Goal: Information Seeking & Learning: Learn about a topic

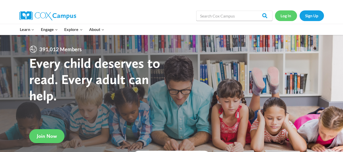
click at [292, 19] on link "Log In" at bounding box center [286, 15] width 22 height 10
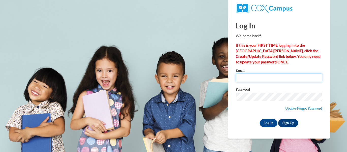
click at [279, 79] on input "Email" at bounding box center [279, 78] width 86 height 9
type input "sprice6@daltonstate.edu"
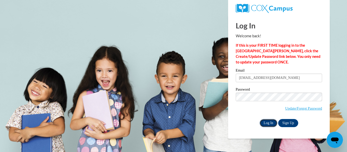
click at [266, 123] on input "Log In" at bounding box center [269, 123] width 18 height 8
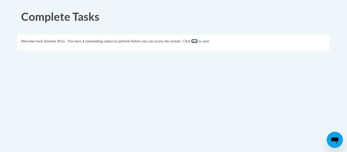
click at [198, 43] on link "here" at bounding box center [194, 41] width 6 height 4
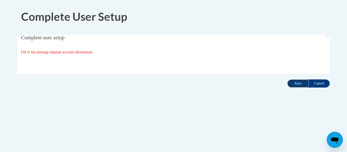
click at [297, 83] on input "Save" at bounding box center [298, 84] width 21 height 8
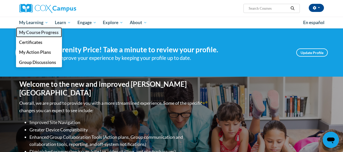
click at [40, 31] on span "My Course Progress" at bounding box center [39, 32] width 40 height 5
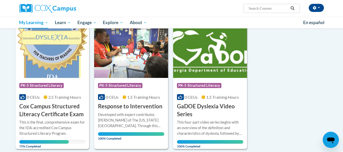
scroll to position [70, 0]
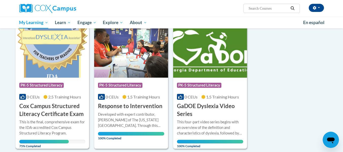
click at [34, 104] on h3 "Cox Campus Structured Literacy Certificate Exam" at bounding box center [52, 110] width 66 height 16
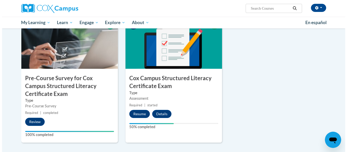
scroll to position [144, 0]
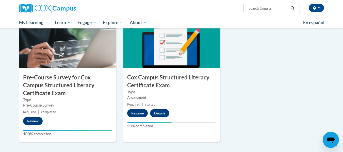
click at [139, 111] on button "Resume" at bounding box center [137, 113] width 21 height 8
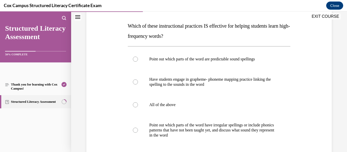
scroll to position [76, 0]
click at [176, 104] on p "All of the above" at bounding box center [213, 104] width 129 height 5
click at [138, 104] on input "All of the above" at bounding box center [135, 104] width 5 height 5
radio input "true"
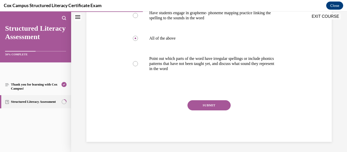
click at [216, 106] on button "SUBMIT" at bounding box center [209, 105] width 43 height 10
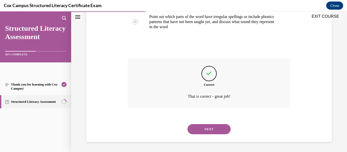
scroll to position [185, 0]
click at [212, 131] on button "NEXT" at bounding box center [209, 129] width 43 height 10
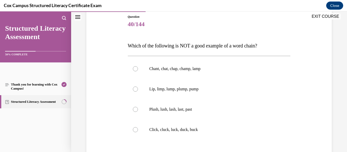
scroll to position [55, 0]
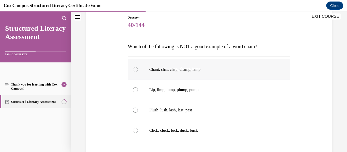
click at [195, 71] on p "Chant, chat, chap, champ, lamp" at bounding box center [213, 69] width 129 height 5
click at [138, 71] on input "Chant, chat, chap, champ, lamp" at bounding box center [135, 69] width 5 height 5
radio input "true"
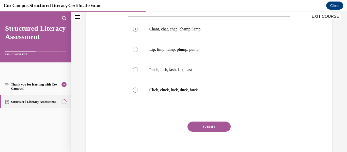
click at [212, 130] on button "SUBMIT" at bounding box center [209, 127] width 43 height 10
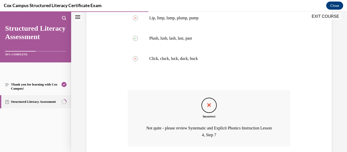
scroll to position [166, 0]
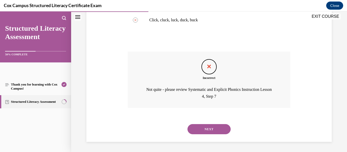
click at [214, 130] on button "NEXT" at bounding box center [209, 129] width 43 height 10
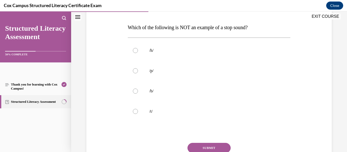
scroll to position [75, 0]
click at [163, 51] on p "/h/" at bounding box center [213, 50] width 129 height 5
click at [138, 51] on input "/h/" at bounding box center [135, 50] width 5 height 5
radio input "true"
click at [208, 147] on button "SUBMIT" at bounding box center [209, 148] width 43 height 10
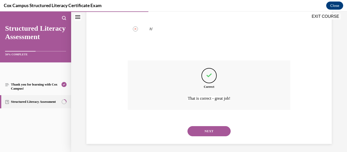
scroll to position [159, 0]
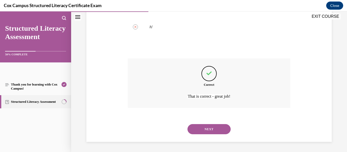
click at [214, 128] on button "NEXT" at bounding box center [209, 129] width 43 height 10
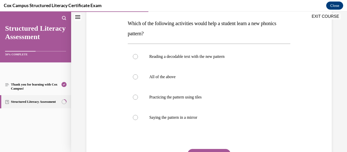
scroll to position [79, 0]
click at [172, 77] on p "All of the above" at bounding box center [213, 76] width 129 height 5
click at [138, 77] on input "All of the above" at bounding box center [135, 76] width 5 height 5
radio input "true"
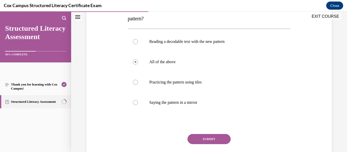
click at [207, 139] on button "SUBMIT" at bounding box center [209, 139] width 43 height 10
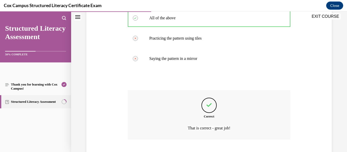
scroll to position [169, 0]
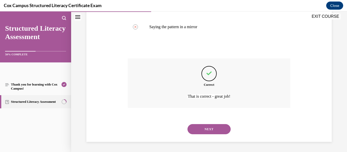
click at [205, 131] on button "NEXT" at bounding box center [209, 129] width 43 height 10
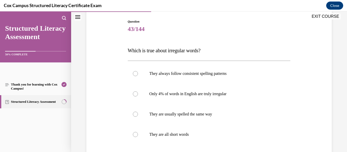
scroll to position [52, 0]
click at [206, 93] on p "Only 4% of words in English are truly irregular" at bounding box center [213, 93] width 129 height 5
click at [138, 93] on input "Only 4% of words in English are truly irregular" at bounding box center [135, 93] width 5 height 5
radio input "true"
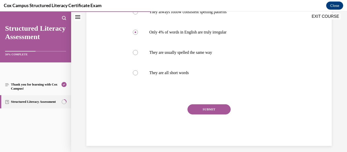
click at [209, 110] on button "SUBMIT" at bounding box center [209, 109] width 43 height 10
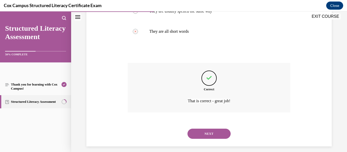
scroll to position [159, 0]
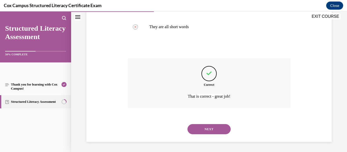
click at [207, 128] on button "NEXT" at bounding box center [209, 129] width 43 height 10
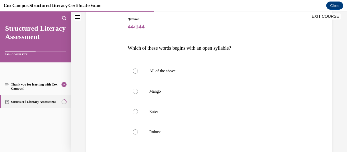
scroll to position [56, 0]
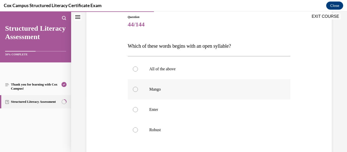
click at [192, 85] on label "Mango" at bounding box center [209, 89] width 163 height 20
click at [138, 87] on input "Mango" at bounding box center [135, 89] width 5 height 5
radio input "true"
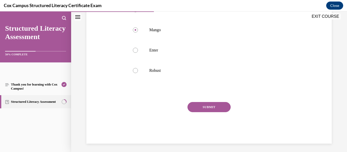
click at [210, 111] on button "SUBMIT" at bounding box center [209, 107] width 43 height 10
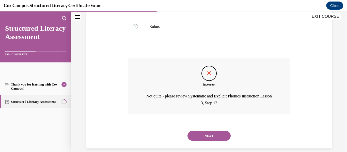
scroll to position [166, 0]
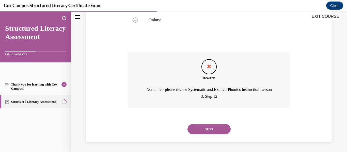
click at [208, 134] on button "NEXT" at bounding box center [209, 129] width 43 height 10
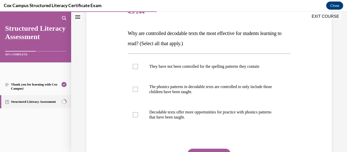
scroll to position [69, 0]
click at [216, 93] on p "The phonics patterns in decodable texts are controlled to only include those ch…" at bounding box center [213, 89] width 129 height 10
click at [138, 92] on input "The phonics patterns in decodable texts are controlled to only include those ch…" at bounding box center [135, 89] width 5 height 5
checkbox input "true"
click at [197, 117] on p "Decodable texts offer more opportunities for practice with phonics patterns tha…" at bounding box center [213, 115] width 129 height 10
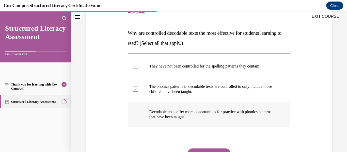
click at [138, 117] on input "Decodable texts offer more opportunities for practice with phonics patterns tha…" at bounding box center [135, 114] width 5 height 5
checkbox input "true"
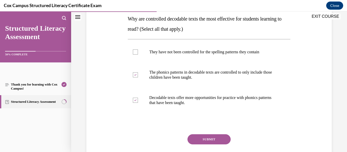
click at [205, 140] on button "SUBMIT" at bounding box center [209, 139] width 43 height 10
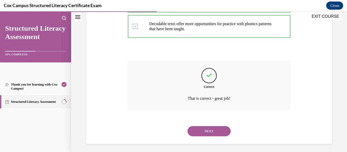
scroll to position [159, 0]
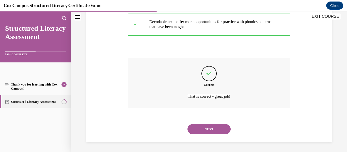
click at [208, 131] on button "NEXT" at bounding box center [209, 129] width 43 height 10
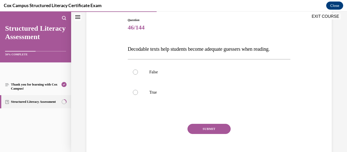
scroll to position [55, 0]
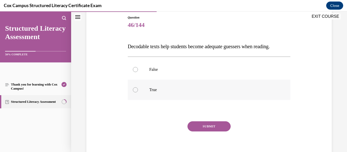
click at [161, 100] on label "True" at bounding box center [209, 90] width 163 height 20
click at [138, 93] on input "True" at bounding box center [135, 89] width 5 height 5
radio input "true"
click at [186, 72] on p "False" at bounding box center [213, 69] width 129 height 5
click at [138, 72] on input "False" at bounding box center [135, 69] width 5 height 5
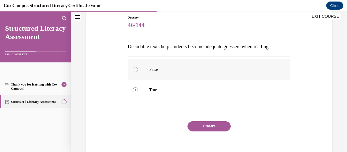
radio input "true"
click at [210, 132] on button "SUBMIT" at bounding box center [209, 127] width 43 height 10
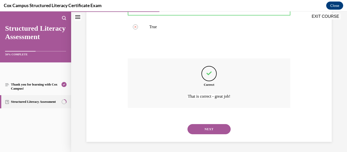
scroll to position [129, 0]
click at [211, 134] on button "NEXT" at bounding box center [209, 129] width 43 height 10
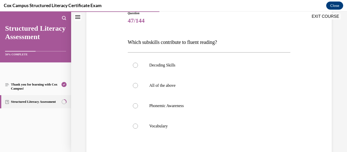
scroll to position [61, 0]
click at [179, 85] on p "All of the above" at bounding box center [213, 84] width 129 height 5
click at [138, 85] on input "All of the above" at bounding box center [135, 84] width 5 height 5
radio input "true"
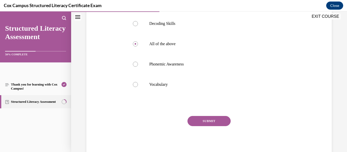
click at [204, 121] on button "SUBMIT" at bounding box center [209, 121] width 43 height 10
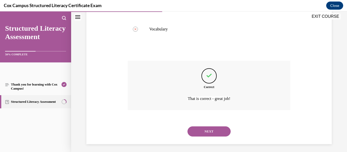
scroll to position [159, 0]
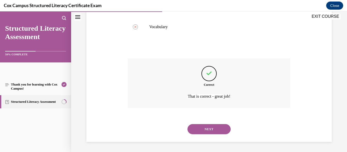
click at [207, 132] on button "NEXT" at bounding box center [209, 129] width 43 height 10
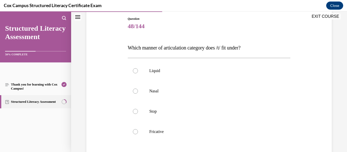
scroll to position [55, 0]
click at [165, 110] on p "Stop" at bounding box center [213, 110] width 129 height 5
click at [138, 110] on input "Stop" at bounding box center [135, 110] width 5 height 5
radio input "true"
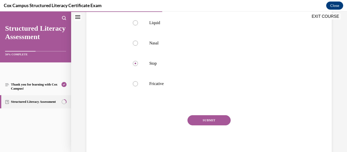
click at [198, 124] on button "SUBMIT" at bounding box center [209, 120] width 43 height 10
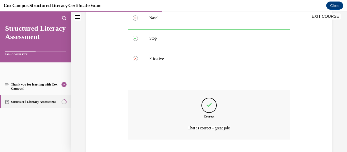
scroll to position [159, 0]
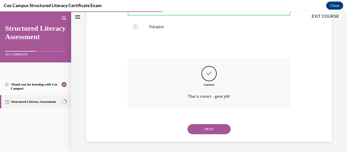
click at [212, 131] on button "NEXT" at bounding box center [209, 129] width 43 height 10
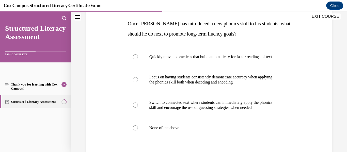
scroll to position [80, 0]
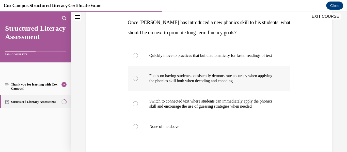
click at [209, 91] on label "Focus on having students consistently demonstrate accuracy when applying the ph…" at bounding box center [209, 78] width 163 height 25
click at [138, 81] on input "Focus on having students consistently demonstrate accuracy when applying the ph…" at bounding box center [135, 78] width 5 height 5
radio input "true"
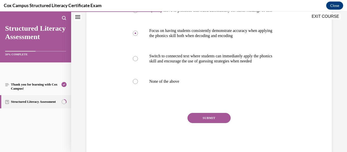
click at [207, 123] on button "SUBMIT" at bounding box center [209, 118] width 43 height 10
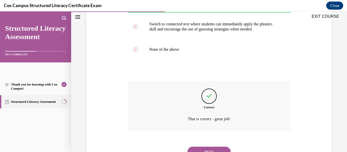
scroll to position [190, 0]
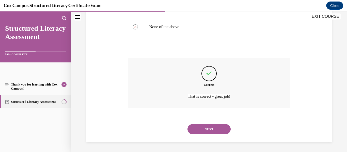
click at [211, 130] on button "NEXT" at bounding box center [209, 129] width 43 height 10
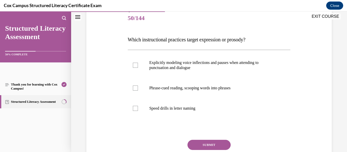
scroll to position [63, 0]
click at [189, 63] on p "Explicitly modeling voice inflections and pauses when attending to punctuation …" at bounding box center [213, 65] width 129 height 10
click at [138, 63] on input "Explicitly modeling voice inflections and pauses when attending to punctuation …" at bounding box center [135, 65] width 5 height 5
checkbox input "true"
click at [187, 92] on label "Phrase-cued reading, scooping words into phrases" at bounding box center [209, 88] width 163 height 20
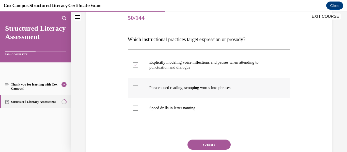
click at [138, 91] on input "Phrase-cued reading, scooping words into phrases" at bounding box center [135, 87] width 5 height 5
checkbox input "true"
click at [205, 147] on button "SUBMIT" at bounding box center [209, 145] width 43 height 10
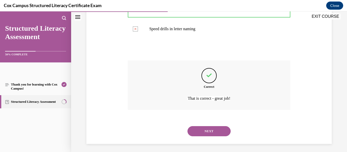
scroll to position [144, 0]
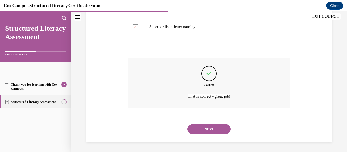
click at [208, 129] on button "NEXT" at bounding box center [209, 129] width 43 height 10
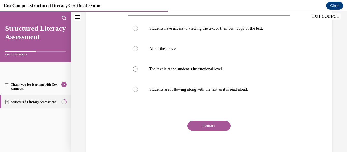
scroll to position [108, 0]
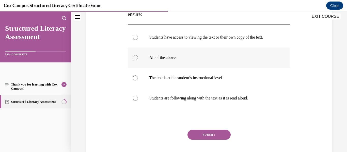
click at [180, 60] on p "All of the above" at bounding box center [213, 57] width 129 height 5
click at [138, 60] on input "All of the above" at bounding box center [135, 57] width 5 height 5
radio input "true"
click at [209, 140] on button "SUBMIT" at bounding box center [209, 135] width 43 height 10
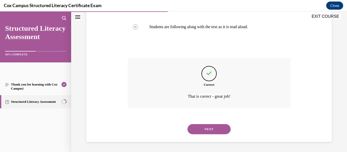
scroll to position [185, 0]
click at [212, 132] on button "NEXT" at bounding box center [209, 129] width 43 height 10
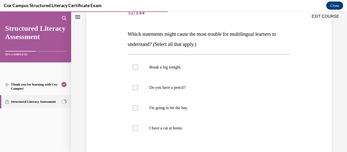
scroll to position [69, 0]
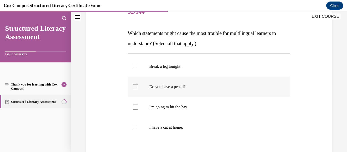
click at [191, 87] on p "Do you have a pencil?" at bounding box center [213, 86] width 129 height 5
click at [138, 87] on input "Do you have a pencil?" at bounding box center [135, 86] width 5 height 5
checkbox input "true"
click at [199, 63] on label "Break a leg tonight." at bounding box center [209, 66] width 163 height 20
click at [138, 64] on input "Break a leg tonight." at bounding box center [135, 66] width 5 height 5
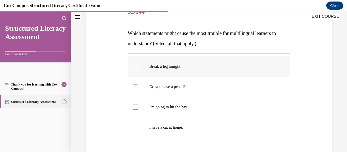
checkbox input "true"
click at [191, 85] on p "Do you have a pencil?" at bounding box center [213, 86] width 129 height 5
click at [138, 85] on input "Do you have a pencil?" at bounding box center [135, 86] width 5 height 5
checkbox input "false"
click at [184, 108] on p "I'm going to hit the hay." at bounding box center [213, 107] width 129 height 5
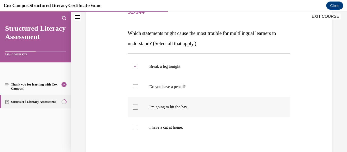
click at [138, 108] on input "I'm going to hit the hay." at bounding box center [135, 107] width 5 height 5
checkbox input "true"
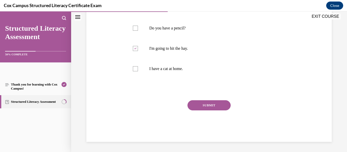
click at [204, 107] on button "SUBMIT" at bounding box center [209, 105] width 43 height 10
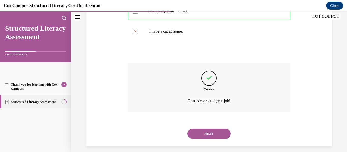
scroll to position [169, 0]
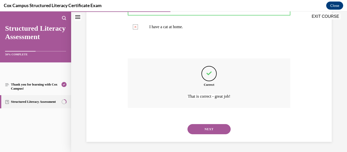
click at [208, 128] on button "NEXT" at bounding box center [209, 129] width 43 height 10
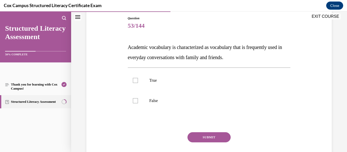
scroll to position [53, 0]
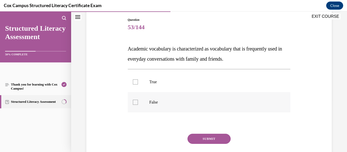
click at [151, 102] on p "False" at bounding box center [213, 102] width 129 height 5
click at [138, 102] on input "False" at bounding box center [135, 102] width 5 height 5
checkbox input "true"
click at [207, 139] on button "SUBMIT" at bounding box center [209, 139] width 43 height 10
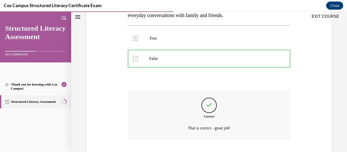
scroll to position [129, 0]
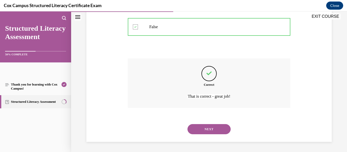
click at [210, 131] on button "NEXT" at bounding box center [209, 129] width 43 height 10
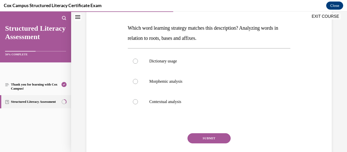
scroll to position [74, 0]
click at [181, 80] on p "Morphemic analysis" at bounding box center [213, 81] width 129 height 5
click at [138, 80] on input "Morphemic analysis" at bounding box center [135, 81] width 5 height 5
radio input "true"
click at [209, 138] on button "SUBMIT" at bounding box center [209, 139] width 43 height 10
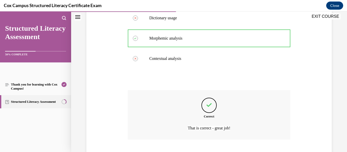
scroll to position [149, 0]
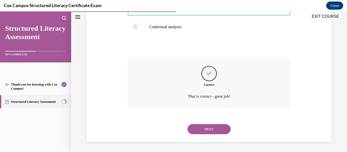
click at [210, 129] on button "NEXT" at bounding box center [209, 129] width 43 height 10
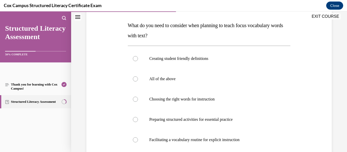
scroll to position [77, 0]
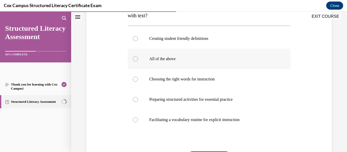
click at [206, 61] on p "All of the above" at bounding box center [213, 58] width 129 height 5
click at [138, 61] on input "All of the above" at bounding box center [135, 58] width 5 height 5
radio input "true"
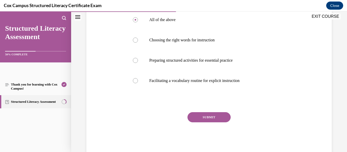
click at [209, 118] on button "SUBMIT" at bounding box center [209, 117] width 43 height 10
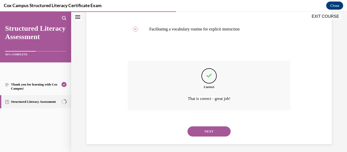
scroll to position [190, 0]
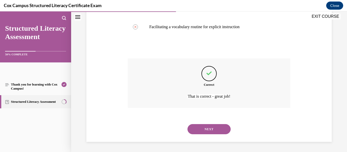
click at [205, 133] on button "NEXT" at bounding box center [209, 129] width 43 height 10
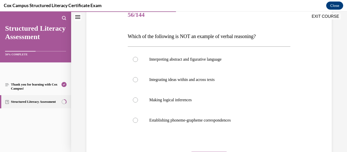
scroll to position [66, 0]
click at [193, 122] on p "Establishing phoneme-grapheme correspondences" at bounding box center [213, 120] width 129 height 5
click at [138, 122] on input "Establishing phoneme-grapheme correspondences" at bounding box center [135, 120] width 5 height 5
radio input "true"
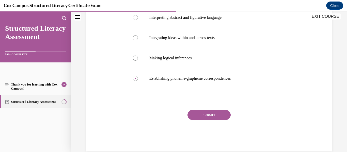
click at [208, 115] on button "SUBMIT" at bounding box center [209, 115] width 43 height 10
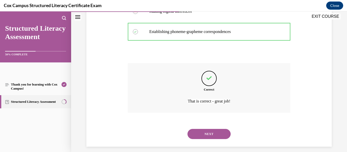
scroll to position [159, 0]
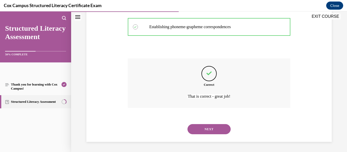
click at [204, 130] on button "NEXT" at bounding box center [209, 129] width 43 height 10
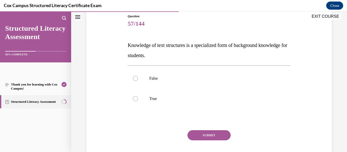
scroll to position [48, 0]
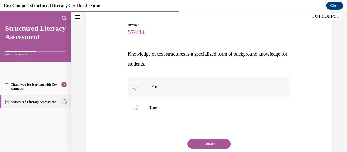
click at [166, 91] on label "False" at bounding box center [209, 87] width 163 height 20
click at [138, 90] on input "False" at bounding box center [135, 87] width 5 height 5
radio input "true"
click at [202, 143] on button "SUBMIT" at bounding box center [209, 144] width 43 height 10
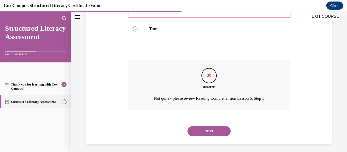
scroll to position [129, 0]
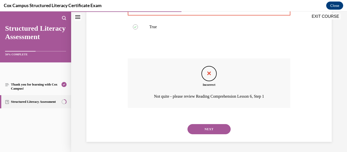
click at [210, 129] on button "NEXT" at bounding box center [209, 129] width 43 height 10
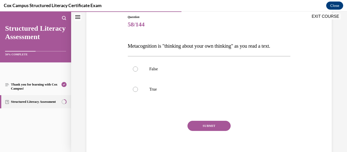
scroll to position [56, 0]
click at [147, 89] on label "True" at bounding box center [209, 89] width 163 height 20
click at [138, 89] on input "True" at bounding box center [135, 88] width 5 height 5
radio input "true"
click at [207, 125] on button "SUBMIT" at bounding box center [209, 126] width 43 height 10
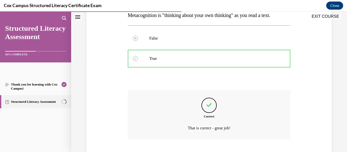
scroll to position [118, 0]
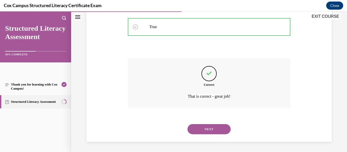
click at [207, 131] on button "NEXT" at bounding box center [209, 129] width 43 height 10
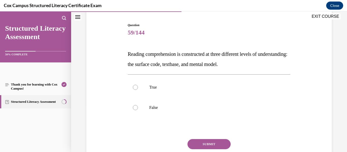
scroll to position [47, 0]
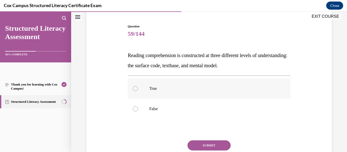
click at [166, 92] on label "True" at bounding box center [209, 89] width 163 height 20
click at [138, 91] on input "True" at bounding box center [135, 88] width 5 height 5
radio input "true"
click at [208, 145] on button "SUBMIT" at bounding box center [209, 146] width 43 height 10
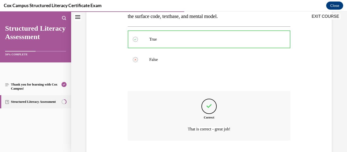
scroll to position [129, 0]
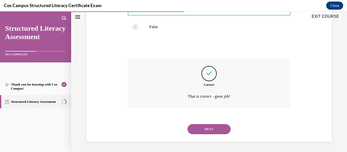
click at [212, 130] on button "NEXT" at bounding box center [209, 129] width 43 height 10
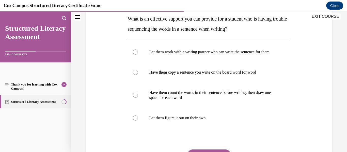
scroll to position [80, 0]
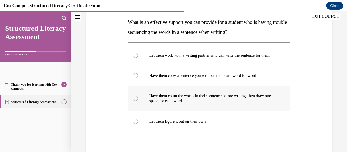
click at [193, 104] on p "Have them count the words in their sentence before writing, then draw one space…" at bounding box center [213, 99] width 129 height 10
click at [138, 101] on input "Have them count the words in their sentence before writing, then draw one space…" at bounding box center [135, 98] width 5 height 5
radio input "true"
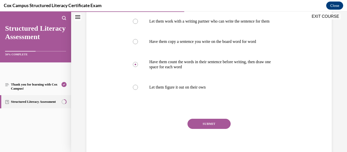
click at [204, 129] on button "SUBMIT" at bounding box center [209, 124] width 43 height 10
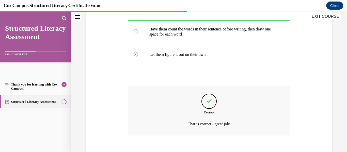
scroll to position [179, 0]
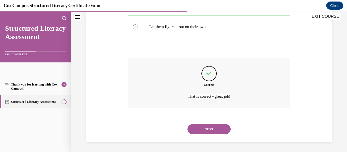
click at [204, 130] on button "NEXT" at bounding box center [209, 129] width 43 height 10
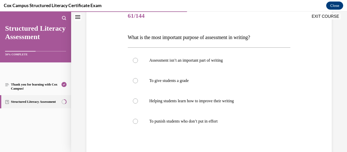
scroll to position [65, 0]
click at [224, 103] on p "Helping students learn how to improve their writing" at bounding box center [213, 100] width 129 height 5
click at [138, 103] on input "Helping students learn how to improve their writing" at bounding box center [135, 100] width 5 height 5
radio input "true"
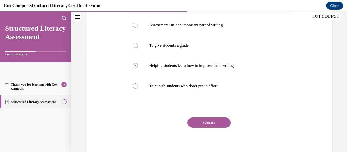
click at [212, 125] on button "SUBMIT" at bounding box center [209, 123] width 43 height 10
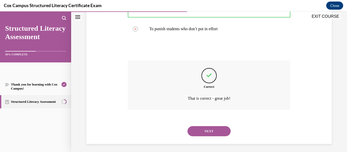
scroll to position [159, 0]
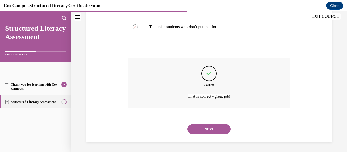
click at [212, 133] on button "NEXT" at bounding box center [209, 129] width 43 height 10
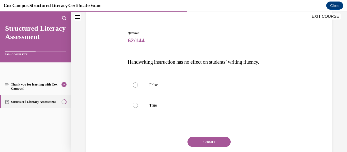
scroll to position [41, 0]
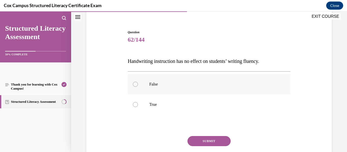
click at [152, 87] on p "False" at bounding box center [213, 84] width 129 height 5
click at [138, 87] on input "False" at bounding box center [135, 84] width 5 height 5
radio input "true"
click at [210, 142] on button "SUBMIT" at bounding box center [209, 141] width 43 height 10
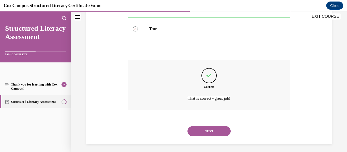
scroll to position [118, 0]
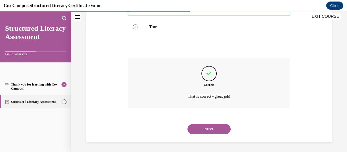
click at [203, 133] on button "NEXT" at bounding box center [209, 129] width 43 height 10
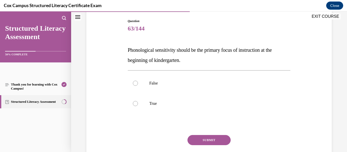
scroll to position [52, 0]
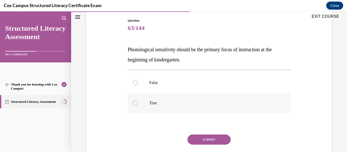
click at [151, 104] on p "True" at bounding box center [213, 103] width 129 height 5
click at [138, 104] on input "True" at bounding box center [135, 103] width 5 height 5
radio input "true"
click at [208, 141] on button "SUBMIT" at bounding box center [209, 140] width 43 height 10
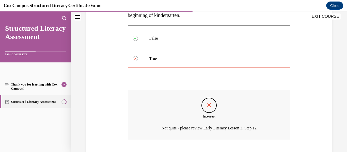
scroll to position [129, 0]
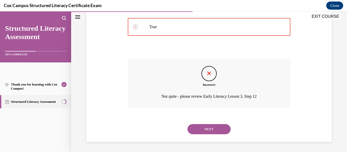
click at [207, 134] on button "NEXT" at bounding box center [209, 129] width 43 height 10
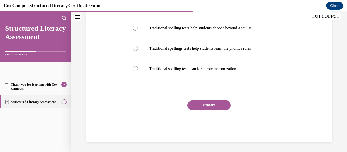
scroll to position [132, 0]
click at [218, 74] on label "Traditional spelling tests can force rote memorization" at bounding box center [209, 69] width 163 height 20
click at [138, 71] on input "Traditional spelling tests can force rote memorization" at bounding box center [135, 68] width 5 height 5
radio input "true"
click at [206, 110] on button "SUBMIT" at bounding box center [209, 105] width 43 height 10
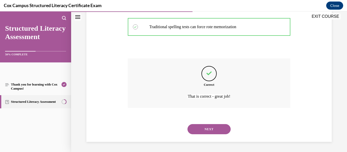
scroll to position [174, 0]
click at [208, 129] on button "NEXT" at bounding box center [209, 129] width 43 height 10
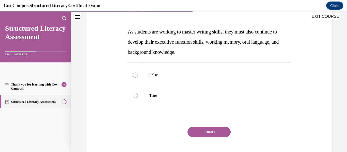
scroll to position [69, 0]
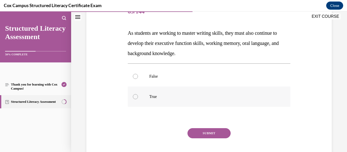
click at [146, 102] on label "True" at bounding box center [209, 97] width 163 height 20
click at [138, 99] on input "True" at bounding box center [135, 96] width 5 height 5
radio input "true"
click at [212, 135] on button "SUBMIT" at bounding box center [209, 133] width 43 height 10
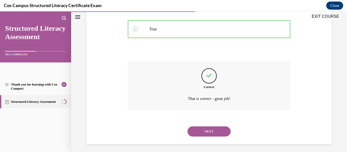
scroll to position [139, 0]
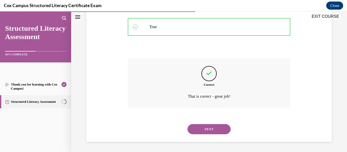
click at [207, 131] on button "NEXT" at bounding box center [209, 129] width 43 height 10
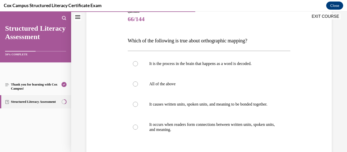
scroll to position [62, 0]
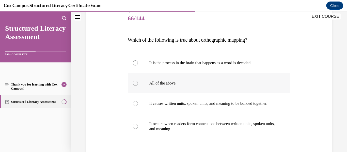
click at [169, 86] on label "All of the above" at bounding box center [209, 83] width 163 height 20
click at [138, 86] on input "All of the above" at bounding box center [135, 83] width 5 height 5
radio input "true"
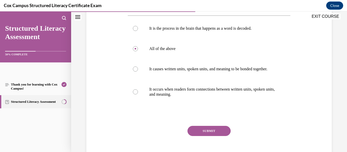
click at [201, 136] on button "SUBMIT" at bounding box center [209, 131] width 43 height 10
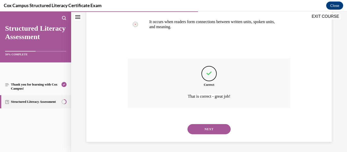
scroll to position [169, 0]
click at [210, 130] on button "NEXT" at bounding box center [209, 129] width 43 height 10
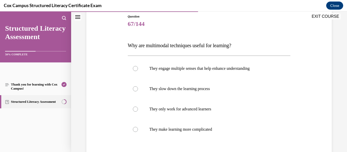
scroll to position [58, 0]
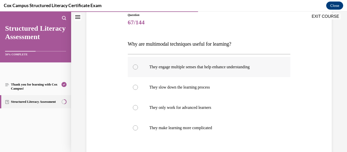
click at [227, 74] on label "They engage multiple senses that help enhance understanding" at bounding box center [209, 67] width 163 height 20
click at [138, 70] on input "They engage multiple senses that help enhance understanding" at bounding box center [135, 67] width 5 height 5
radio input "true"
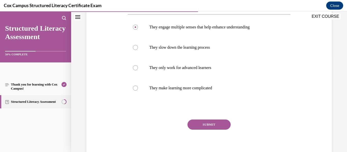
click at [216, 127] on button "SUBMIT" at bounding box center [209, 125] width 43 height 10
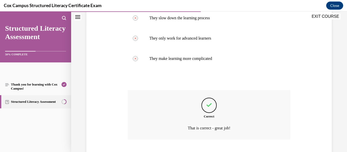
scroll to position [159, 0]
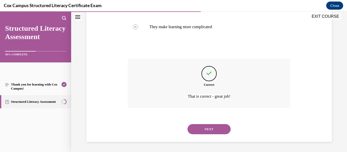
click at [207, 134] on button "NEXT" at bounding box center [209, 129] width 43 height 10
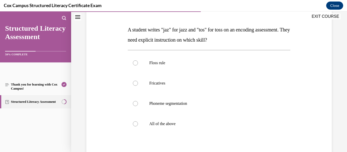
scroll to position [74, 0]
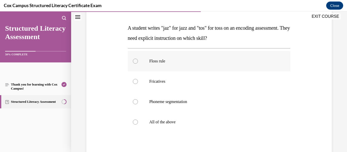
click at [183, 64] on label "Floss rule" at bounding box center [209, 61] width 163 height 20
click at [138, 64] on input "Floss rule" at bounding box center [135, 61] width 5 height 5
radio input "true"
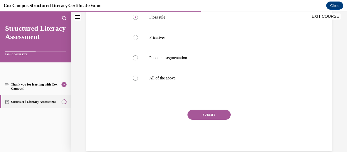
click at [210, 117] on button "SUBMIT" at bounding box center [209, 115] width 43 height 10
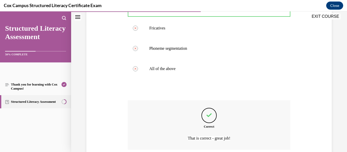
scroll to position [169, 0]
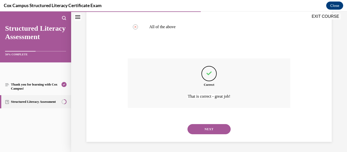
click at [210, 130] on button "NEXT" at bounding box center [209, 129] width 43 height 10
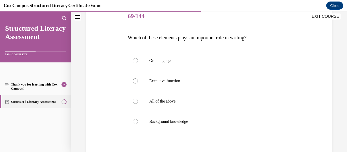
scroll to position [67, 0]
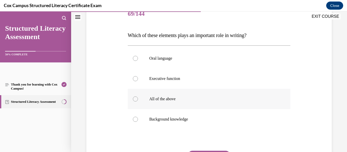
click at [165, 99] on p "All of the above" at bounding box center [213, 99] width 129 height 5
click at [138, 99] on input "All of the above" at bounding box center [135, 99] width 5 height 5
radio input "true"
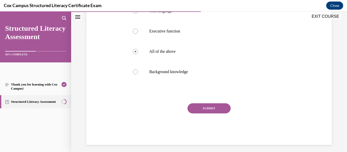
click at [206, 113] on button "SUBMIT" at bounding box center [209, 108] width 43 height 10
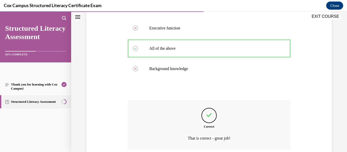
scroll to position [159, 0]
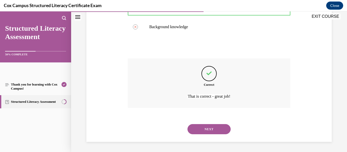
click at [207, 129] on button "NEXT" at bounding box center [209, 129] width 43 height 10
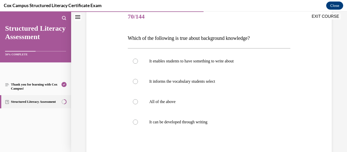
scroll to position [64, 0]
click at [182, 106] on label "All of the above" at bounding box center [209, 101] width 163 height 20
click at [138, 104] on input "All of the above" at bounding box center [135, 101] width 5 height 5
radio input "true"
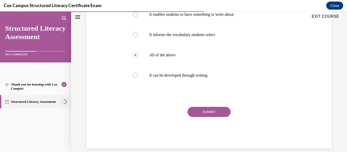
click at [212, 111] on button "SUBMIT" at bounding box center [209, 112] width 43 height 10
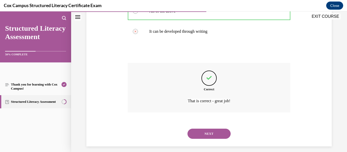
scroll to position [159, 0]
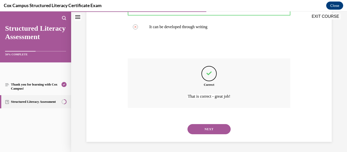
click at [209, 131] on button "NEXT" at bounding box center [209, 129] width 43 height 10
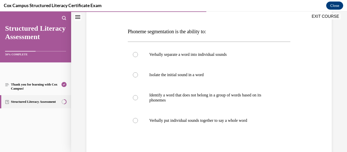
scroll to position [71, 0]
click at [218, 57] on label "Verbally separate a word into individual sounds" at bounding box center [209, 54] width 163 height 20
click at [138, 57] on input "Verbally separate a word into individual sounds" at bounding box center [135, 54] width 5 height 5
radio input "true"
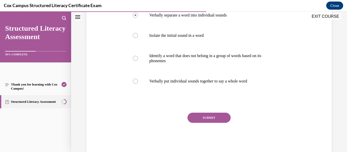
click at [215, 119] on button "SUBMIT" at bounding box center [209, 118] width 43 height 10
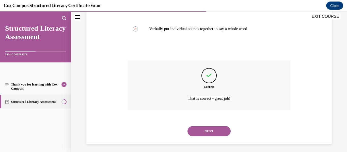
scroll to position [164, 0]
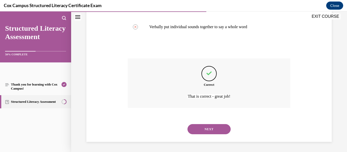
click at [210, 132] on button "NEXT" at bounding box center [209, 129] width 43 height 10
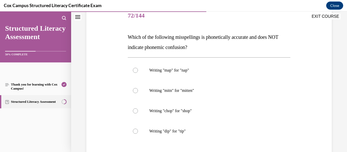
scroll to position [65, 0]
click at [199, 92] on p "Writing "mitn" for "mitten"" at bounding box center [213, 90] width 129 height 5
click at [138, 92] on input "Writing "mitn" for "mitten"" at bounding box center [135, 90] width 5 height 5
radio input "true"
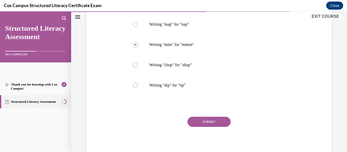
click at [208, 125] on button "SUBMIT" at bounding box center [209, 122] width 43 height 10
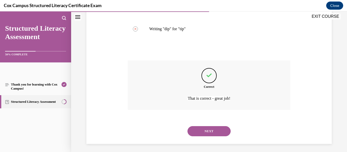
scroll to position [169, 0]
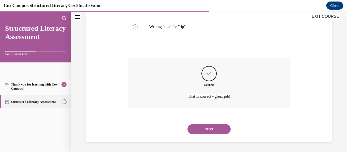
click at [205, 131] on button "NEXT" at bounding box center [209, 129] width 43 height 10
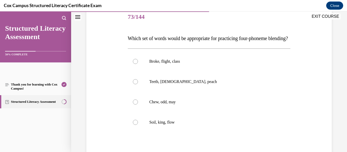
scroll to position [65, 0]
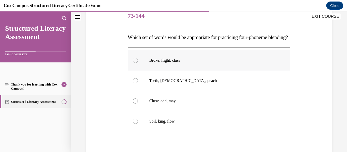
click at [190, 63] on p "Broke, flight, class" at bounding box center [213, 60] width 129 height 5
click at [138, 63] on input "Broke, flight, class" at bounding box center [135, 60] width 5 height 5
radio input "true"
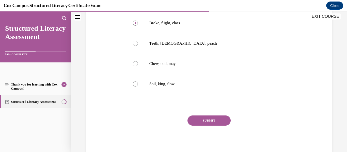
click at [217, 126] on button "SUBMIT" at bounding box center [209, 121] width 43 height 10
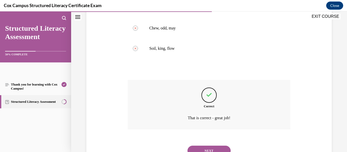
scroll to position [169, 0]
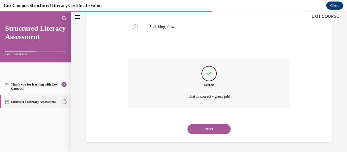
click at [213, 130] on button "NEXT" at bounding box center [209, 129] width 43 height 10
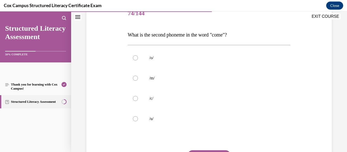
scroll to position [68, 0]
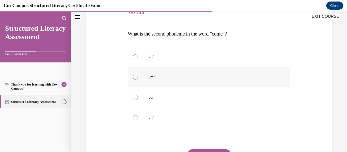
click at [167, 77] on p "/m/" at bounding box center [213, 77] width 129 height 5
click at [138, 77] on input "/m/" at bounding box center [135, 77] width 5 height 5
radio input "true"
click at [203, 151] on button "SUBMIT" at bounding box center [209, 154] width 43 height 10
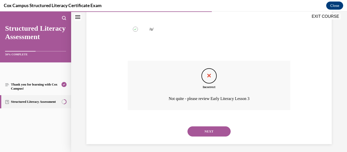
scroll to position [159, 0]
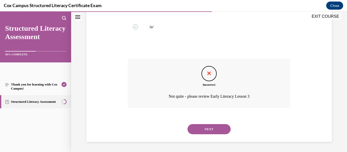
click at [207, 130] on button "NEXT" at bounding box center [209, 129] width 43 height 10
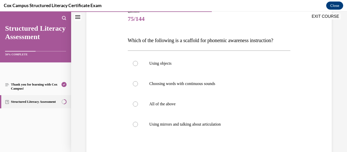
scroll to position [63, 0]
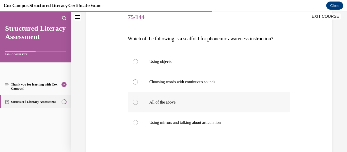
click at [164, 113] on label "All of the above" at bounding box center [209, 102] width 163 height 20
click at [138, 105] on input "All of the above" at bounding box center [135, 102] width 5 height 5
radio input "true"
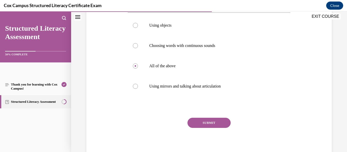
click at [203, 128] on button "SUBMIT" at bounding box center [209, 123] width 43 height 10
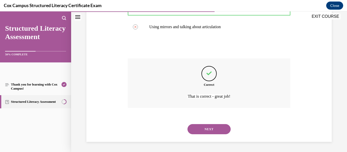
scroll to position [169, 0]
click at [207, 132] on button "NEXT" at bounding box center [209, 129] width 43 height 10
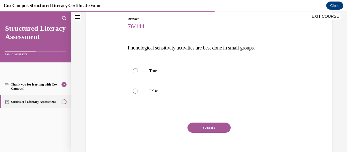
scroll to position [55, 0]
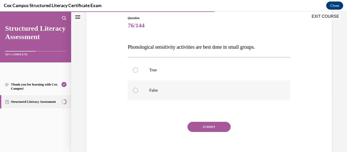
click at [156, 93] on p "False" at bounding box center [213, 90] width 129 height 5
click at [138, 93] on input "False" at bounding box center [135, 90] width 5 height 5
radio input "true"
click at [196, 127] on button "SUBMIT" at bounding box center [209, 127] width 43 height 10
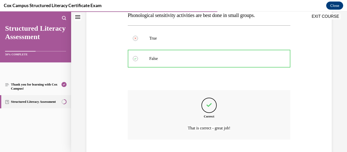
scroll to position [118, 0]
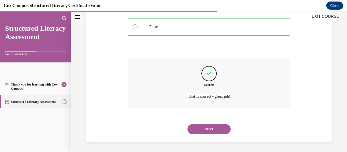
click at [207, 128] on button "NEXT" at bounding box center [209, 129] width 43 height 10
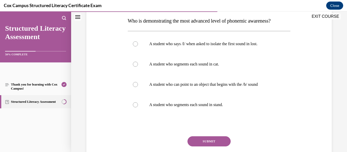
scroll to position [81, 0]
click at [203, 74] on label "A student who segments each sound in cat." at bounding box center [209, 64] width 163 height 20
click at [138, 67] on input "A student who segments each sound in cat." at bounding box center [135, 64] width 5 height 5
radio input "true"
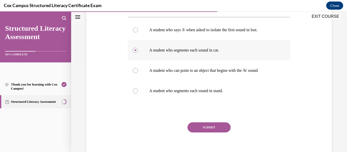
scroll to position [103, 0]
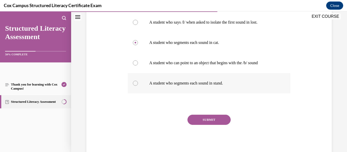
click at [214, 94] on label "A student who segments each sound in stand." at bounding box center [209, 83] width 163 height 20
click at [138, 86] on input "A student who segments each sound in stand." at bounding box center [135, 83] width 5 height 5
radio input "true"
click at [210, 125] on button "SUBMIT" at bounding box center [209, 120] width 43 height 10
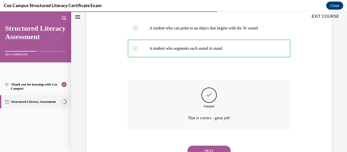
scroll to position [169, 0]
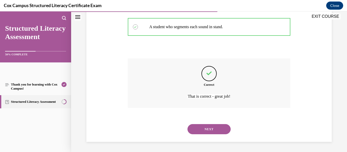
click at [207, 131] on button "NEXT" at bounding box center [209, 129] width 43 height 10
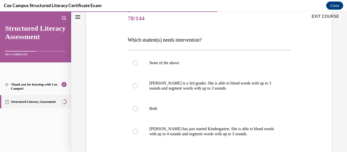
scroll to position [66, 0]
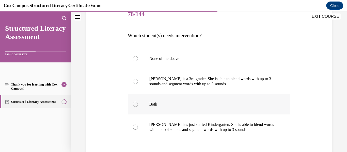
click at [173, 108] on label "Both" at bounding box center [209, 104] width 163 height 20
click at [138, 107] on input "Both" at bounding box center [135, 104] width 5 height 5
radio input "true"
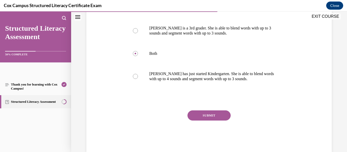
click at [209, 120] on button "SUBMIT" at bounding box center [209, 116] width 43 height 10
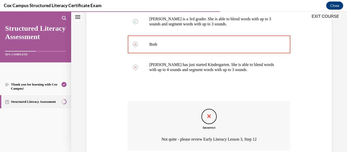
scroll to position [169, 0]
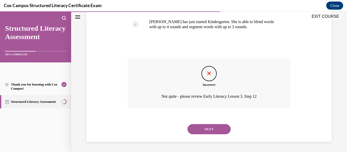
click at [208, 133] on button "NEXT" at bounding box center [209, 129] width 43 height 10
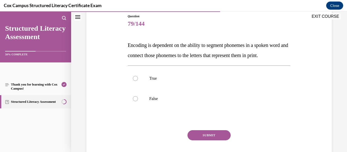
scroll to position [55, 0]
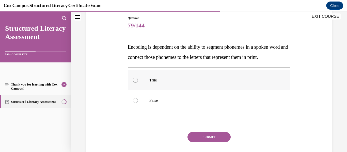
click at [160, 91] on label "True" at bounding box center [209, 80] width 163 height 20
click at [138, 83] on input "True" at bounding box center [135, 80] width 5 height 5
radio input "true"
click at [207, 142] on button "SUBMIT" at bounding box center [209, 137] width 43 height 10
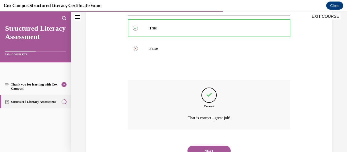
scroll to position [139, 0]
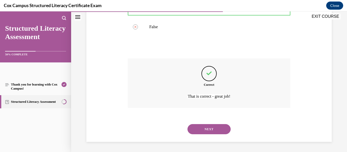
click at [209, 133] on button "NEXT" at bounding box center [209, 129] width 43 height 10
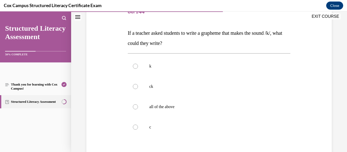
scroll to position [76, 0]
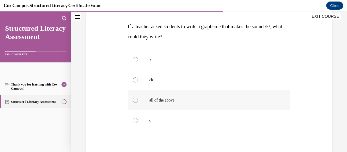
click at [174, 102] on p "all of the above" at bounding box center [213, 100] width 129 height 5
click at [138, 102] on input "all of the above" at bounding box center [135, 100] width 5 height 5
radio input "true"
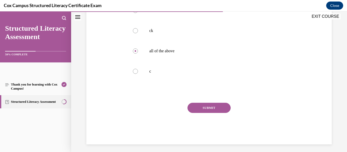
click at [207, 113] on button "SUBMIT" at bounding box center [209, 108] width 43 height 10
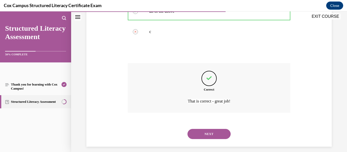
scroll to position [169, 0]
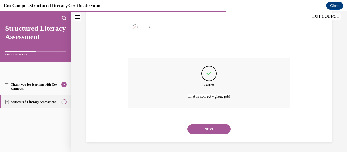
click at [204, 131] on button "NEXT" at bounding box center [209, 129] width 43 height 10
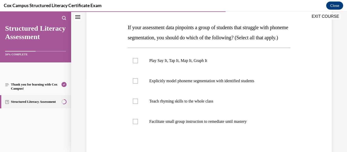
scroll to position [75, 0]
click at [193, 83] on p "Explicitly model phoneme segmentation with identified students" at bounding box center [213, 80] width 129 height 5
click at [138, 83] on input "Explicitly model phoneme segmentation with identified students" at bounding box center [135, 80] width 5 height 5
checkbox input "true"
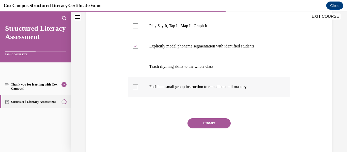
click at [212, 97] on label "Facilitate small group instruction to remediate until mastery" at bounding box center [209, 87] width 163 height 20
click at [138, 89] on input "Facilitate small group instruction to remediate until mastery" at bounding box center [135, 86] width 5 height 5
checkbox input "true"
click at [208, 129] on button "SUBMIT" at bounding box center [209, 123] width 43 height 10
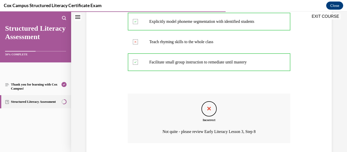
scroll to position [159, 0]
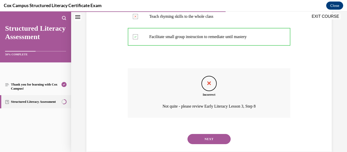
click at [208, 144] on button "NEXT" at bounding box center [209, 139] width 43 height 10
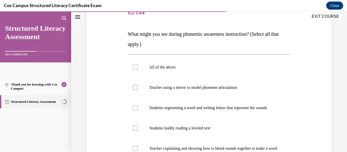
scroll to position [69, 0]
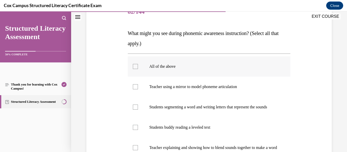
click at [177, 67] on p "All of the above" at bounding box center [213, 66] width 129 height 5
click at [138, 67] on input "All of the above" at bounding box center [135, 66] width 5 height 5
checkbox input "true"
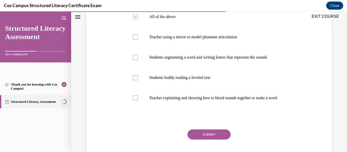
click at [210, 140] on button "SUBMIT" at bounding box center [209, 135] width 43 height 10
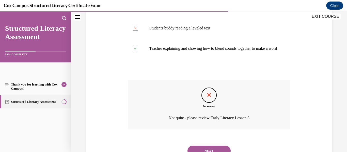
scroll to position [200, 0]
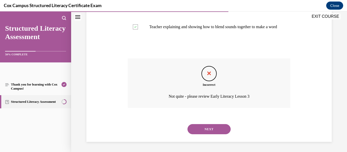
click at [218, 134] on button "NEXT" at bounding box center [209, 129] width 43 height 10
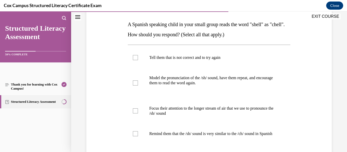
scroll to position [81, 0]
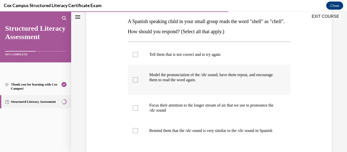
click at [219, 84] on p at bounding box center [226, 85] width 104 height 5
click at [138, 83] on input "Model the pronunciation of the /sh/ sound, have them repeat, and encourage them…" at bounding box center [135, 80] width 5 height 5
checkbox input "true"
click at [212, 117] on label "Focus their attention to the longer stream of air that we use to pronounce the …" at bounding box center [209, 107] width 163 height 25
click at [138, 111] on input "Focus their attention to the longer stream of air that we use to pronounce the …" at bounding box center [135, 108] width 5 height 5
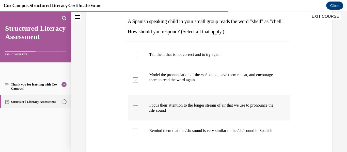
checkbox input "true"
click at [210, 133] on p "Remind them that the /sh/ sound is very similar to the /ch/ sound in Spanish" at bounding box center [213, 130] width 129 height 5
click at [138, 133] on input "Remind them that the /sh/ sound is very similar to the /ch/ sound in Spanish" at bounding box center [135, 130] width 5 height 5
checkbox input "true"
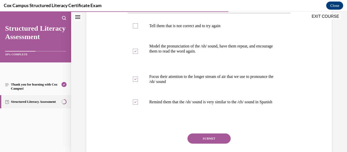
click at [213, 144] on button "SUBMIT" at bounding box center [209, 139] width 43 height 10
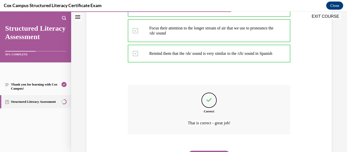
scroll to position [190, 0]
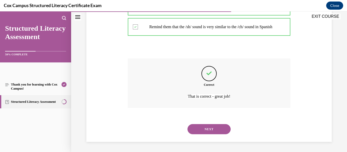
click at [209, 129] on button "NEXT" at bounding box center [209, 129] width 43 height 10
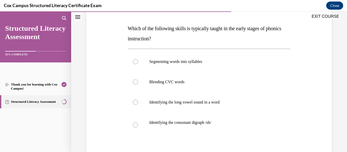
scroll to position [73, 0]
click at [191, 85] on label "Blending CVC words" at bounding box center [209, 82] width 163 height 20
click at [138, 85] on input "Blending CVC words" at bounding box center [135, 82] width 5 height 5
radio input "true"
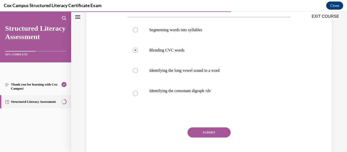
click at [209, 135] on button "SUBMIT" at bounding box center [209, 133] width 43 height 10
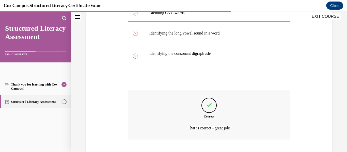
scroll to position [174, 0]
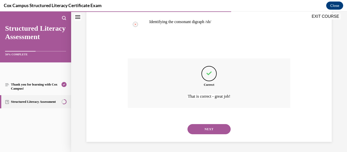
click at [207, 132] on button "NEXT" at bounding box center [209, 129] width 43 height 10
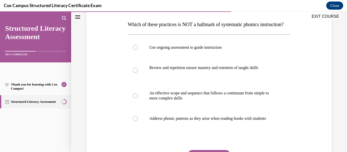
scroll to position [78, 0]
click at [189, 121] on p "Address phonic patterns as they arise when reading books with students" at bounding box center [213, 118] width 129 height 5
click at [138, 121] on input "Address phonic patterns as they arise when reading books with students" at bounding box center [135, 118] width 5 height 5
radio input "true"
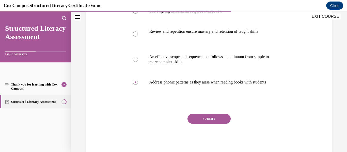
click at [216, 124] on button "SUBMIT" at bounding box center [209, 119] width 43 height 10
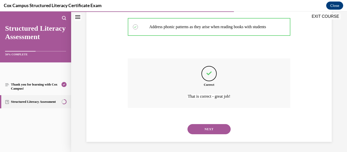
scroll to position [185, 0]
click at [212, 131] on button "NEXT" at bounding box center [209, 129] width 43 height 10
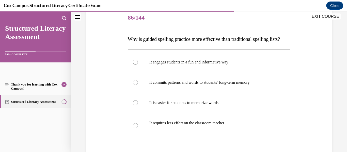
scroll to position [67, 0]
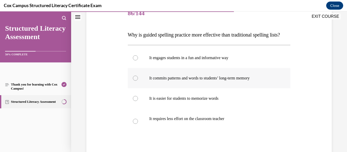
click at [217, 88] on label "It commits patterns and words to students’ long-term memory" at bounding box center [209, 78] width 163 height 20
click at [138, 81] on input "It commits patterns and words to students’ long-term memory" at bounding box center [135, 78] width 5 height 5
radio input "true"
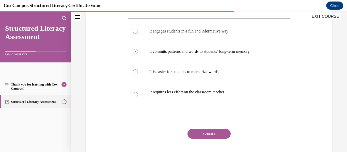
click at [207, 139] on button "SUBMIT" at bounding box center [209, 134] width 43 height 10
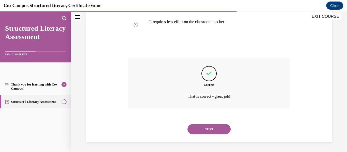
scroll to position [174, 0]
click at [209, 129] on button "NEXT" at bounding box center [209, 129] width 43 height 10
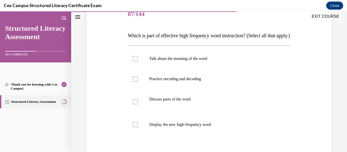
scroll to position [68, 0]
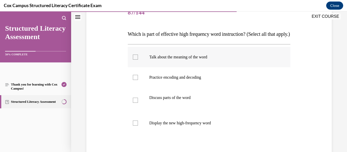
click at [199, 60] on p "Talk about the meaning of the word" at bounding box center [213, 57] width 129 height 5
click at [138, 60] on input "Talk about the meaning of the word" at bounding box center [135, 57] width 5 height 5
checkbox input "true"
click at [184, 98] on label "Discuss parts of the word" at bounding box center [209, 100] width 163 height 25
click at [138, 98] on input "Discuss parts of the word" at bounding box center [135, 100] width 5 height 5
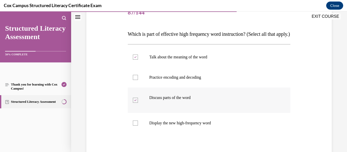
click at [180, 106] on p at bounding box center [226, 102] width 104 height 5
click at [138, 103] on input "Discuss parts of the word" at bounding box center [135, 100] width 5 height 5
checkbox input "false"
click at [175, 126] on p "Display the new high-frequency word" at bounding box center [213, 123] width 129 height 5
click at [138, 126] on input "Display the new high-frequency word" at bounding box center [135, 123] width 5 height 5
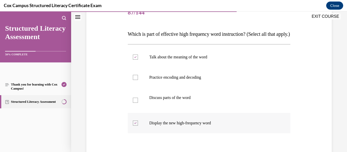
click at [198, 133] on label "Display the new high-frequency word" at bounding box center [209, 123] width 163 height 20
click at [138, 126] on input "Display the new high-frequency word" at bounding box center [135, 123] width 5 height 5
checkbox input "false"
click at [177, 100] on p "Discuss parts of the word" at bounding box center [213, 97] width 129 height 5
click at [138, 103] on input "Discuss parts of the word" at bounding box center [135, 100] width 5 height 5
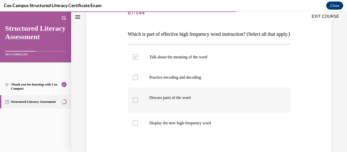
checkbox input "true"
click at [183, 80] on p "Practice encoding and decoding" at bounding box center [213, 77] width 129 height 5
click at [138, 80] on input "Practice encoding and decoding" at bounding box center [135, 77] width 5 height 5
checkbox input "true"
click at [176, 113] on label "Discuss parts of the word" at bounding box center [209, 100] width 163 height 25
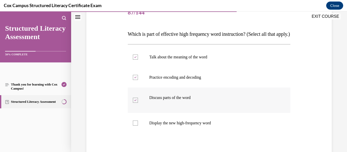
click at [138, 103] on input "Discuss parts of the word" at bounding box center [135, 100] width 5 height 5
checkbox input "false"
click at [171, 126] on p "Display the new high-frequency word" at bounding box center [213, 123] width 129 height 5
click at [138, 126] on input "Display the new high-frequency word" at bounding box center [135, 123] width 5 height 5
checkbox input "true"
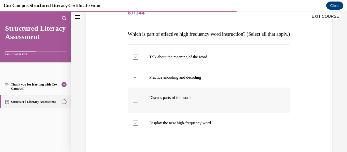
click at [194, 106] on p at bounding box center [226, 102] width 104 height 5
click at [138, 103] on input "Discuss parts of the word" at bounding box center [135, 100] width 5 height 5
checkbox input "true"
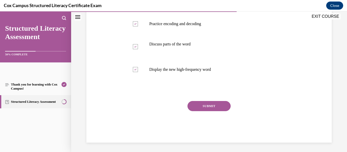
click at [210, 111] on button "SUBMIT" at bounding box center [209, 106] width 43 height 10
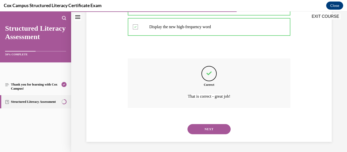
scroll to position [174, 0]
click at [211, 132] on button "NEXT" at bounding box center [209, 129] width 43 height 10
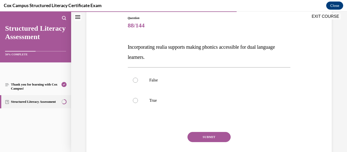
scroll to position [54, 0]
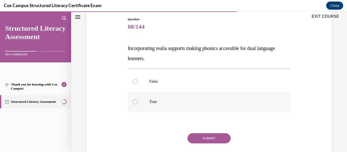
click at [159, 102] on p "True" at bounding box center [213, 101] width 129 height 5
click at [138, 102] on input "True" at bounding box center [135, 101] width 5 height 5
radio input "true"
click at [194, 134] on button "SUBMIT" at bounding box center [209, 138] width 43 height 10
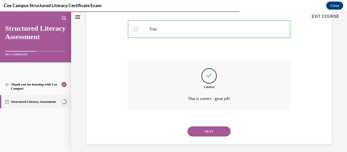
scroll to position [129, 0]
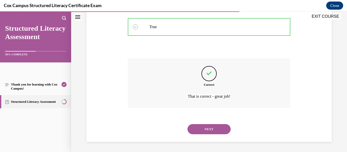
click at [206, 134] on button "NEXT" at bounding box center [209, 129] width 43 height 10
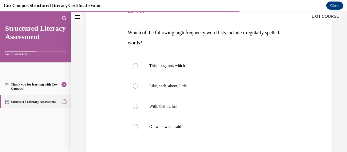
scroll to position [70, 0]
click at [181, 131] on label "Of, who, what, said" at bounding box center [209, 126] width 163 height 20
click at [138, 129] on input "Of, who, what, said" at bounding box center [135, 126] width 5 height 5
radio input "true"
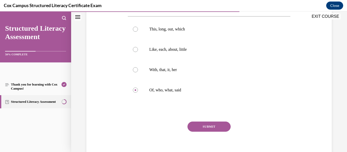
click at [207, 127] on button "SUBMIT" at bounding box center [209, 127] width 43 height 10
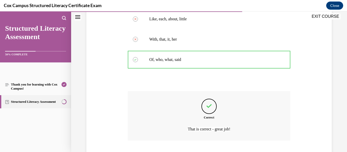
scroll to position [169, 0]
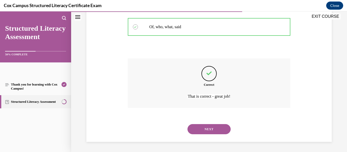
click at [213, 130] on button "NEXT" at bounding box center [209, 129] width 43 height 10
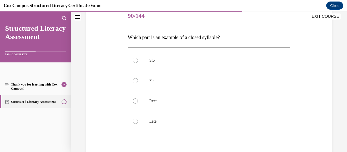
scroll to position [65, 0]
click at [161, 103] on p "Rect" at bounding box center [213, 100] width 129 height 5
click at [138, 103] on input "Rect" at bounding box center [135, 100] width 5 height 5
radio input "true"
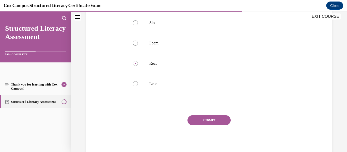
click at [203, 123] on button "SUBMIT" at bounding box center [209, 120] width 43 height 10
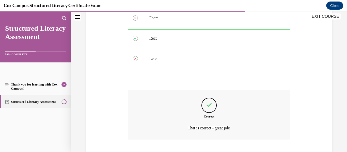
scroll to position [159, 0]
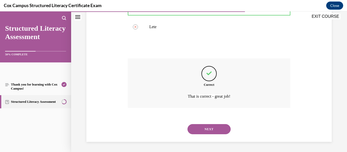
click at [204, 129] on button "NEXT" at bounding box center [209, 129] width 43 height 10
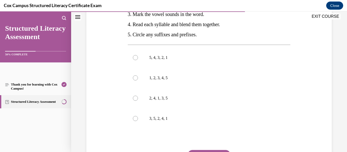
scroll to position [131, 0]
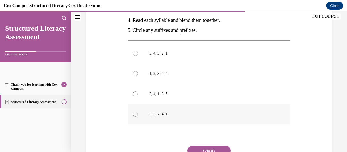
click at [174, 115] on p "3, 5, 2, 4, 1" at bounding box center [213, 114] width 129 height 5
click at [138, 115] on input "3, 5, 2, 4, 1" at bounding box center [135, 114] width 5 height 5
radio input "true"
click at [187, 76] on p "1, 2, 3, 4, 5" at bounding box center [213, 73] width 129 height 5
click at [138, 76] on input "1, 2, 3, 4, 5" at bounding box center [135, 73] width 5 height 5
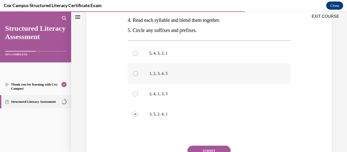
radio input "true"
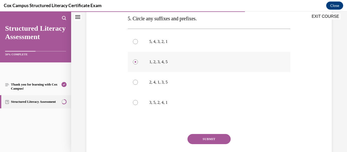
scroll to position [144, 0]
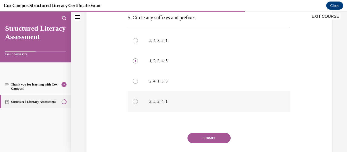
click at [173, 100] on p "3, 5, 2, 4, 1" at bounding box center [213, 101] width 129 height 5
click at [138, 100] on input "3, 5, 2, 4, 1" at bounding box center [135, 101] width 5 height 5
radio input "true"
click at [208, 143] on button "SUBMIT" at bounding box center [209, 138] width 43 height 10
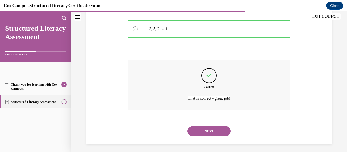
scroll to position [219, 0]
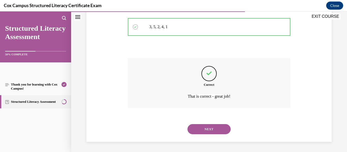
click at [206, 128] on button "NEXT" at bounding box center [209, 129] width 43 height 10
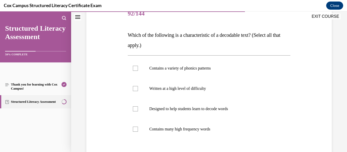
scroll to position [74, 0]
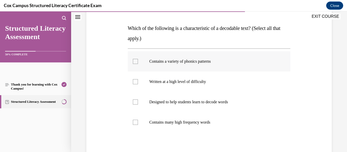
click at [206, 66] on label "Contains a variety of phonics patterns" at bounding box center [209, 61] width 163 height 20
click at [138, 64] on input "Contains a variety of phonics patterns" at bounding box center [135, 61] width 5 height 5
checkbox input "true"
click at [206, 121] on p "Contains many high frequency words" at bounding box center [213, 122] width 129 height 5
click at [138, 121] on input "Contains many high frequency words" at bounding box center [135, 122] width 5 height 5
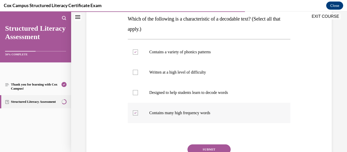
scroll to position [85, 0]
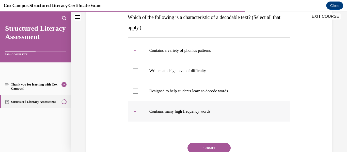
click at [210, 117] on label "Contains many high frequency words" at bounding box center [209, 111] width 163 height 20
click at [138, 114] on input "Contains many high frequency words" at bounding box center [135, 111] width 5 height 5
checkbox input "false"
click at [187, 93] on p "Designed to help students learn to decode words" at bounding box center [213, 91] width 129 height 5
click at [138, 93] on input "Designed to help students learn to decode words" at bounding box center [135, 91] width 5 height 5
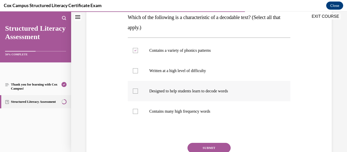
checkbox input "true"
click at [200, 146] on button "SUBMIT" at bounding box center [209, 148] width 43 height 10
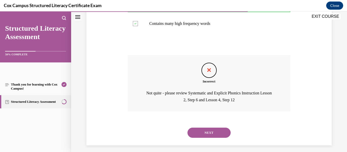
scroll to position [176, 0]
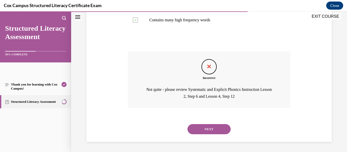
click at [212, 133] on button "NEXT" at bounding box center [209, 129] width 43 height 10
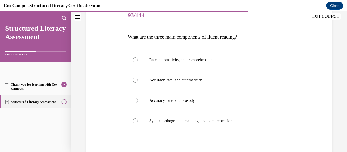
scroll to position [67, 0]
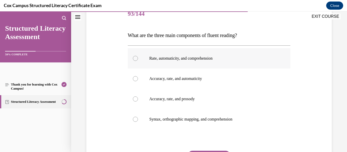
click at [210, 63] on label "Rate, automaticity, and comprehension" at bounding box center [209, 58] width 163 height 20
click at [138, 61] on input "Rate, automaticity, and comprehension" at bounding box center [135, 58] width 5 height 5
radio input "true"
click at [200, 80] on p "Accuracy, rate, and automaticity" at bounding box center [213, 78] width 129 height 5
click at [138, 80] on input "Accuracy, rate, and automaticity" at bounding box center [135, 78] width 5 height 5
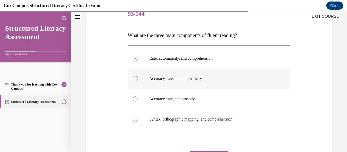
radio input "true"
click at [204, 105] on label "Accuracy, rate, and prosody" at bounding box center [209, 99] width 163 height 20
click at [138, 102] on input "Accuracy, rate, and prosody" at bounding box center [135, 99] width 5 height 5
radio input "true"
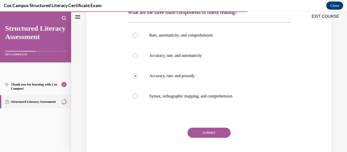
click at [211, 135] on button "SUBMIT" at bounding box center [209, 133] width 43 height 10
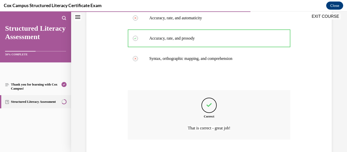
scroll to position [159, 0]
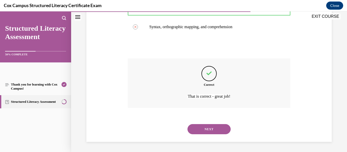
click at [216, 130] on button "NEXT" at bounding box center [209, 129] width 43 height 10
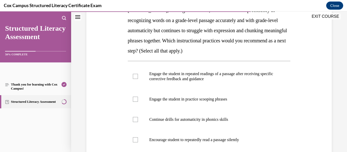
scroll to position [90, 0]
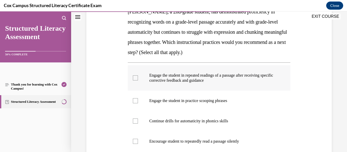
click at [221, 75] on p "Engage the student in repeated readings of a passage after receiving specific c…" at bounding box center [213, 78] width 129 height 10
click at [138, 76] on input "Engage the student in repeated readings of a passage after receiving specific c…" at bounding box center [135, 78] width 5 height 5
checkbox input "true"
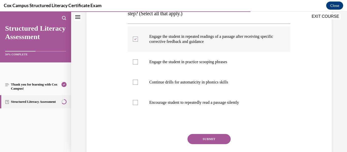
scroll to position [129, 0]
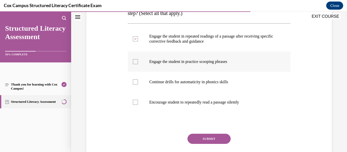
click at [225, 59] on label "Engage the student in practice scooping phrases" at bounding box center [209, 62] width 163 height 20
click at [138, 59] on input "Engage the student in practice scooping phrases" at bounding box center [135, 61] width 5 height 5
checkbox input "true"
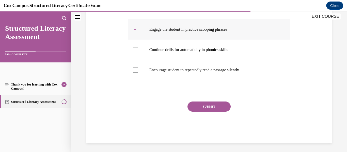
scroll to position [161, 0]
click at [216, 46] on label "Continue drills for automaticity in phonics skills" at bounding box center [209, 50] width 163 height 20
click at [138, 48] on input "Continue drills for automaticity in phonics skills" at bounding box center [135, 50] width 5 height 5
checkbox input "true"
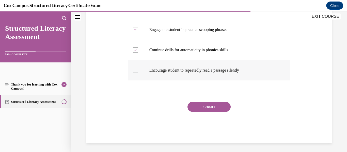
click at [205, 79] on label "Encourage student to repeatedly read a passage silently" at bounding box center [209, 70] width 163 height 20
click at [138, 73] on input "Encourage student to repeatedly read a passage silently" at bounding box center [135, 70] width 5 height 5
checkbox input "true"
click at [211, 104] on button "SUBMIT" at bounding box center [209, 107] width 43 height 10
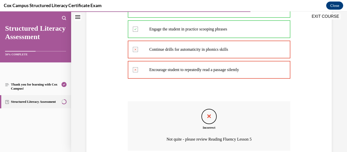
scroll to position [205, 0]
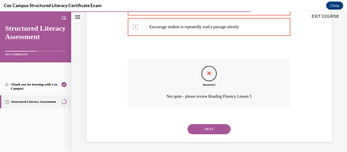
click at [211, 132] on button "NEXT" at bounding box center [209, 129] width 43 height 10
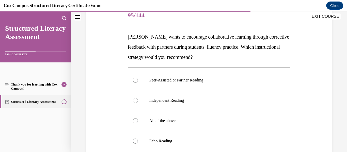
scroll to position [65, 0]
click at [204, 82] on p "Peer-Assisted or Partner Reading" at bounding box center [213, 80] width 129 height 5
click at [138, 82] on input "Peer-Assisted or Partner Reading" at bounding box center [135, 80] width 5 height 5
radio input "true"
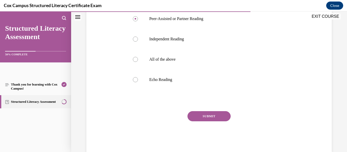
click at [213, 118] on button "SUBMIT" at bounding box center [209, 116] width 43 height 10
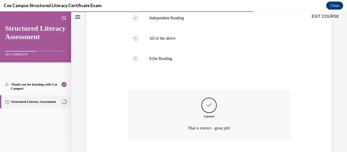
scroll to position [179, 0]
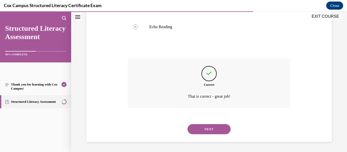
click at [210, 133] on button "NEXT" at bounding box center [209, 129] width 43 height 10
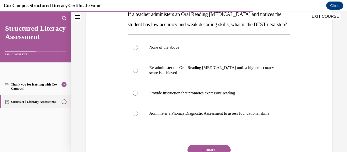
scroll to position [88, 0]
click at [222, 116] on p "Administer a Phonics Diagnostic Assessment to assess foundational skills" at bounding box center [213, 113] width 129 height 5
click at [138, 116] on input "Administer a Phonics Diagnostic Assessment to assess foundational skills" at bounding box center [135, 113] width 5 height 5
radio input "true"
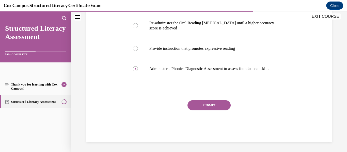
click at [220, 110] on button "SUBMIT" at bounding box center [209, 105] width 43 height 10
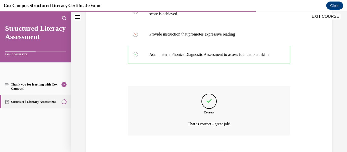
scroll to position [190, 0]
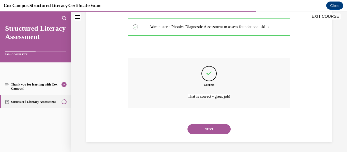
click at [203, 128] on button "NEXT" at bounding box center [209, 129] width 43 height 10
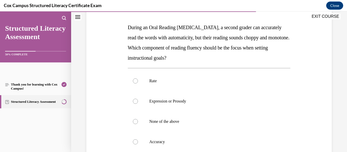
scroll to position [75, 0]
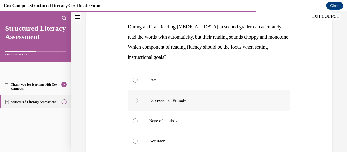
click at [179, 103] on p "Expression or Prosody" at bounding box center [213, 100] width 129 height 5
click at [138, 103] on input "Expression or Prosody" at bounding box center [135, 100] width 5 height 5
radio input "true"
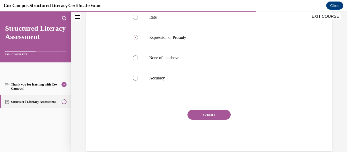
click at [212, 116] on button "SUBMIT" at bounding box center [209, 115] width 43 height 10
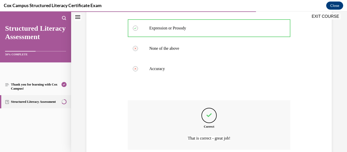
scroll to position [190, 0]
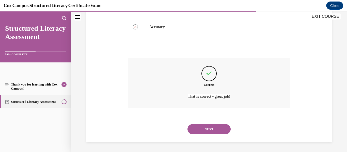
click at [208, 132] on button "NEXT" at bounding box center [209, 129] width 43 height 10
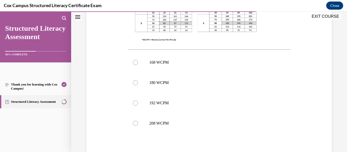
scroll to position [204, 0]
click at [208, 62] on p "168 WCPM" at bounding box center [213, 61] width 129 height 5
click at [138, 62] on input "168 WCPM" at bounding box center [135, 61] width 5 height 5
radio input "true"
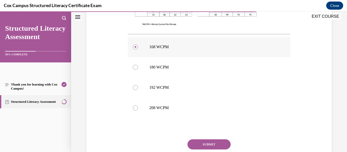
scroll to position [224, 0]
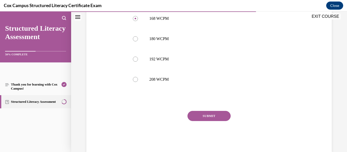
click at [210, 116] on button "SUBMIT" at bounding box center [209, 116] width 43 height 10
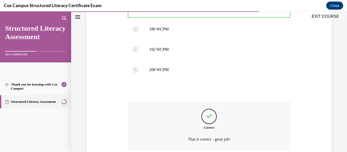
scroll to position [300, 0]
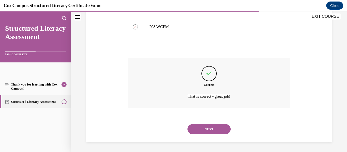
click at [214, 131] on button "NEXT" at bounding box center [209, 129] width 43 height 10
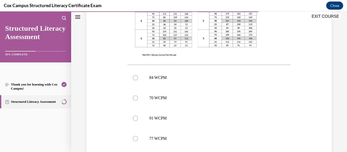
scroll to position [232, 0]
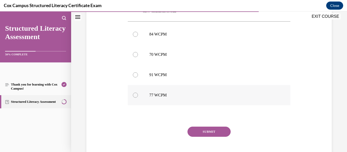
click at [169, 97] on p "77 WCPM" at bounding box center [213, 95] width 129 height 5
click at [138, 97] on input "77 WCPM" at bounding box center [135, 95] width 5 height 5
radio input "true"
click at [211, 136] on button "SUBMIT" at bounding box center [209, 132] width 43 height 10
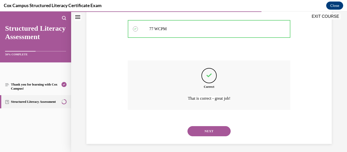
scroll to position [300, 0]
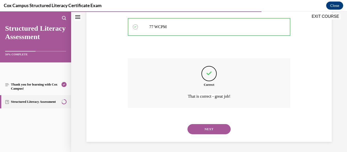
click at [207, 133] on button "NEXT" at bounding box center [209, 129] width 43 height 10
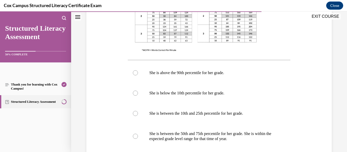
scroll to position [206, 0]
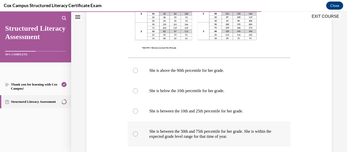
click at [217, 128] on label "She is between the 50th and 75th percentile for her grade. She is within the ex…" at bounding box center [209, 134] width 163 height 25
click at [138, 132] on input "She is between the 50th and 75th percentile for her grade. She is within the ex…" at bounding box center [135, 134] width 5 height 5
radio input "true"
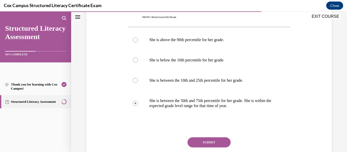
click at [211, 143] on button "SUBMIT" at bounding box center [209, 143] width 43 height 10
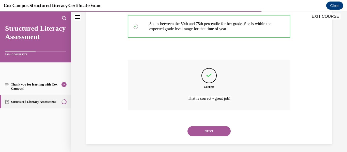
scroll to position [315, 0]
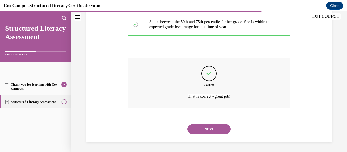
click at [210, 128] on button "NEXT" at bounding box center [209, 129] width 43 height 10
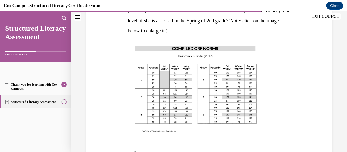
scroll to position [115, 0]
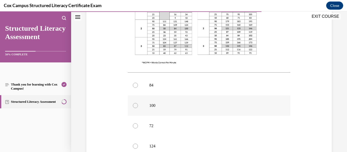
click at [164, 104] on p "100" at bounding box center [213, 105] width 129 height 5
click at [138, 104] on input "100" at bounding box center [135, 105] width 5 height 5
radio input "true"
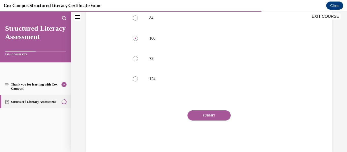
click at [208, 120] on button "SUBMIT" at bounding box center [209, 116] width 43 height 10
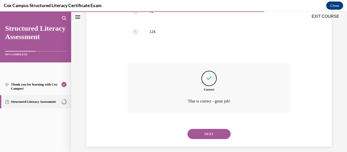
scroll to position [300, 0]
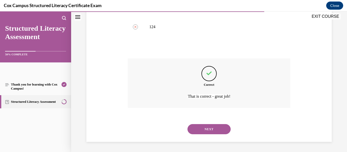
click at [212, 131] on button "NEXT" at bounding box center [209, 129] width 43 height 10
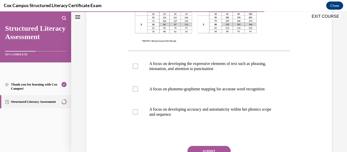
scroll to position [193, 0]
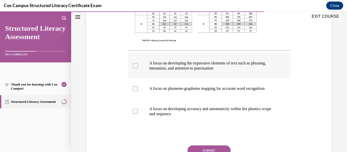
click at [246, 70] on p "A focus on developing the expressive elements of text such as phrasing, intonat…" at bounding box center [213, 66] width 129 height 10
click at [138, 68] on input "A focus on developing the expressive elements of text such as phrasing, intonat…" at bounding box center [135, 65] width 5 height 5
checkbox input "true"
click at [246, 91] on p "A focus on phoneme-grapheme mapping for accurate word recognition" at bounding box center [213, 88] width 129 height 5
click at [138, 91] on input "A focus on phoneme-grapheme mapping for accurate word recognition" at bounding box center [135, 88] width 5 height 5
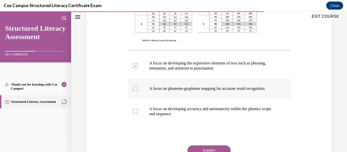
checkbox input "true"
click at [225, 117] on p "A focus on developing accuracy and automaticity within her phonics scope and se…" at bounding box center [213, 112] width 129 height 10
click at [138, 114] on input "A focus on developing accuracy and automaticity within her phonics scope and se…" at bounding box center [135, 111] width 5 height 5
checkbox input "true"
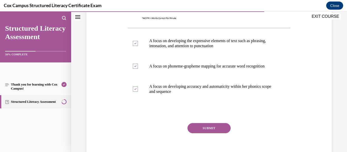
click at [210, 133] on button "SUBMIT" at bounding box center [209, 128] width 43 height 10
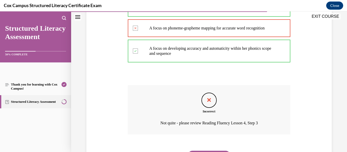
scroll to position [285, 0]
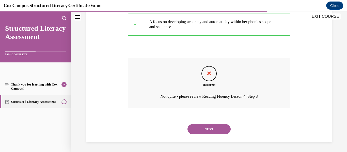
click at [215, 131] on button "NEXT" at bounding box center [209, 129] width 43 height 10
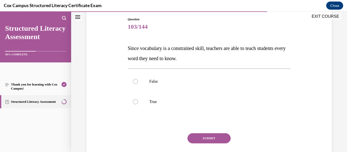
scroll to position [51, 0]
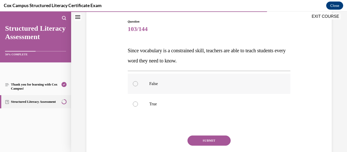
click at [169, 81] on label "False" at bounding box center [209, 84] width 163 height 20
click at [138, 81] on input "False" at bounding box center [135, 83] width 5 height 5
radio input "true"
click at [207, 144] on button "SUBMIT" at bounding box center [209, 141] width 43 height 10
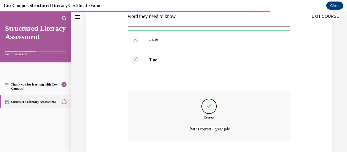
scroll to position [129, 0]
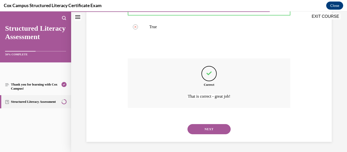
click at [210, 133] on button "NEXT" at bounding box center [209, 129] width 43 height 10
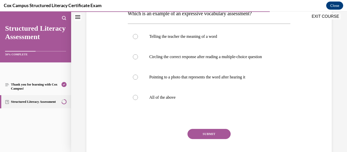
scroll to position [89, 0]
click at [214, 35] on p "Telling the teacher the meaning of a word" at bounding box center [213, 36] width 129 height 5
click at [138, 35] on input "Telling the teacher the meaning of a word" at bounding box center [135, 36] width 5 height 5
radio input "true"
click at [207, 133] on button "SUBMIT" at bounding box center [209, 134] width 43 height 10
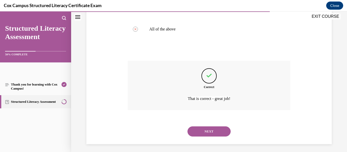
scroll to position [159, 0]
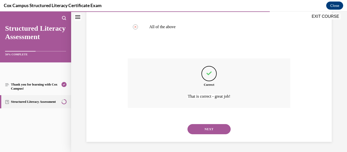
click at [209, 134] on button "NEXT" at bounding box center [209, 129] width 43 height 10
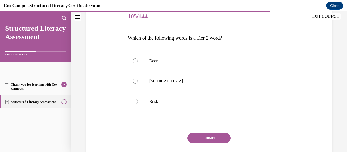
scroll to position [52, 0]
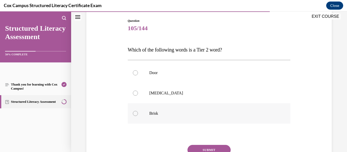
click at [162, 114] on p "Brisk" at bounding box center [213, 113] width 129 height 5
click at [138, 114] on input "Brisk" at bounding box center [135, 113] width 5 height 5
radio input "true"
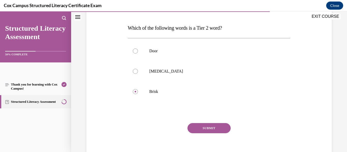
click at [215, 133] on button "SUBMIT" at bounding box center [209, 128] width 43 height 10
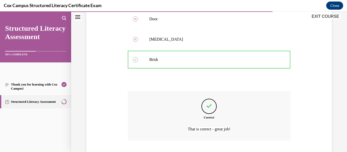
scroll to position [139, 0]
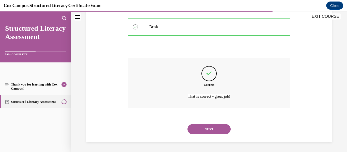
click at [208, 133] on button "NEXT" at bounding box center [209, 129] width 43 height 10
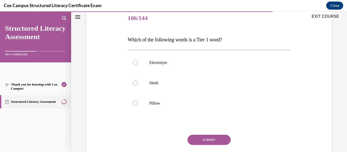
scroll to position [63, 0]
click at [177, 84] on p "Sleek" at bounding box center [213, 82] width 129 height 5
click at [138, 84] on input "Sleek" at bounding box center [135, 82] width 5 height 5
radio input "true"
click at [205, 110] on label "Pillow" at bounding box center [209, 103] width 163 height 20
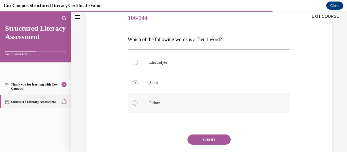
click at [138, 106] on input "Pillow" at bounding box center [135, 103] width 5 height 5
radio input "true"
click at [217, 141] on button "SUBMIT" at bounding box center [209, 140] width 43 height 10
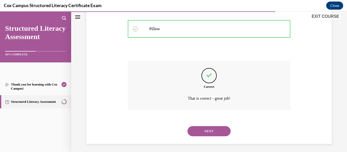
scroll to position [139, 0]
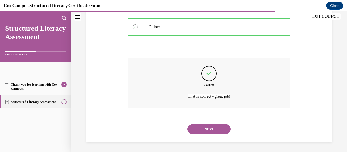
click at [212, 131] on button "NEXT" at bounding box center [209, 129] width 43 height 10
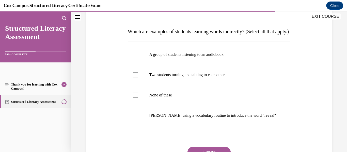
scroll to position [71, 0]
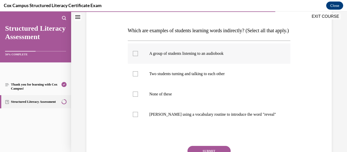
click at [236, 64] on label "A group of students listening to an audiobook" at bounding box center [209, 53] width 163 height 20
click at [138, 56] on input "A group of students listening to an audiobook" at bounding box center [135, 53] width 5 height 5
checkbox input "true"
click at [225, 84] on label "Two students turning and talking to each other" at bounding box center [209, 74] width 163 height 20
click at [138, 77] on input "Two students turning and talking to each other" at bounding box center [135, 73] width 5 height 5
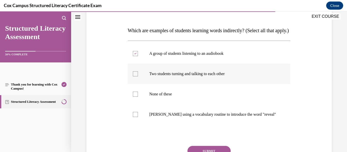
checkbox input "true"
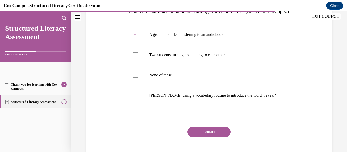
click at [212, 137] on button "SUBMIT" at bounding box center [209, 132] width 43 height 10
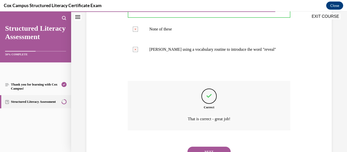
scroll to position [169, 0]
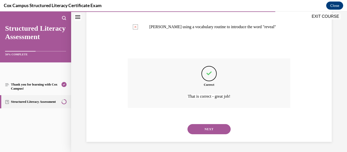
click at [212, 133] on button "NEXT" at bounding box center [209, 129] width 43 height 10
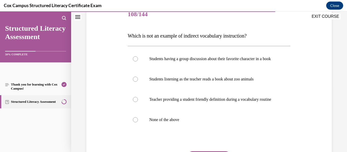
scroll to position [64, 0]
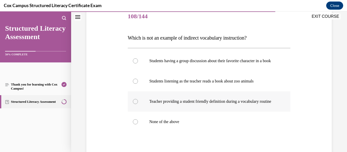
click at [233, 104] on p "Teacher providing a student friendly definition during a vocabulary routine" at bounding box center [213, 101] width 129 height 5
click at [138, 104] on input "Teacher providing a student friendly definition during a vocabulary routine" at bounding box center [135, 101] width 5 height 5
radio input "true"
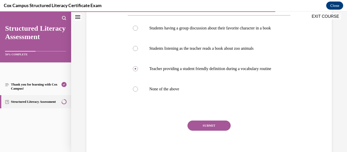
click at [214, 131] on button "SUBMIT" at bounding box center [209, 126] width 43 height 10
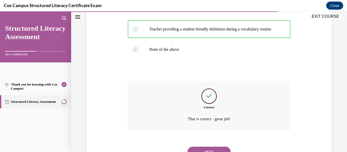
scroll to position [169, 0]
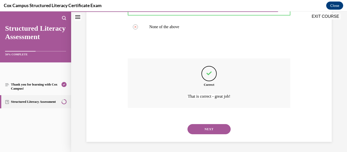
click at [212, 131] on button "NEXT" at bounding box center [209, 129] width 43 height 10
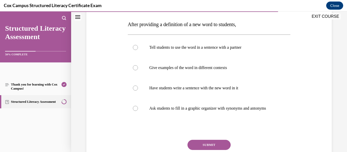
scroll to position [77, 0]
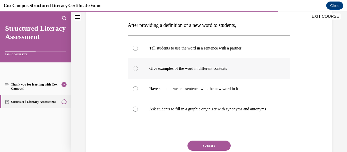
click at [225, 68] on p "Give examples of the word in different contexts" at bounding box center [213, 68] width 129 height 5
click at [138, 68] on input "Give examples of the word in different contexts" at bounding box center [135, 68] width 5 height 5
radio input "true"
click at [212, 146] on button "SUBMIT" at bounding box center [209, 146] width 43 height 10
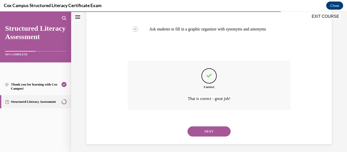
scroll to position [159, 0]
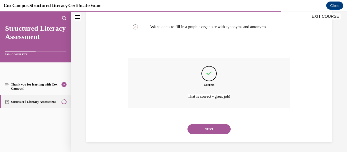
click at [209, 132] on button "NEXT" at bounding box center [209, 129] width 43 height 10
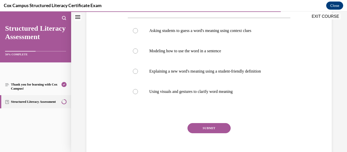
scroll to position [95, 0]
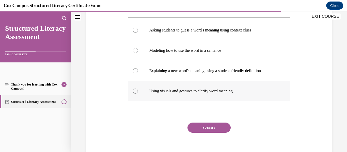
click at [229, 93] on p "Using visuals and gestures to clarify word meaning" at bounding box center [213, 91] width 129 height 5
click at [138, 93] on input "Using visuals and gestures to clarify word meaning" at bounding box center [135, 91] width 5 height 5
radio input "true"
click at [219, 32] on p "Asking students to guess a word's meaning using context clues" at bounding box center [213, 30] width 129 height 5
click at [138, 32] on input "Asking students to guess a word's meaning using context clues" at bounding box center [135, 30] width 5 height 5
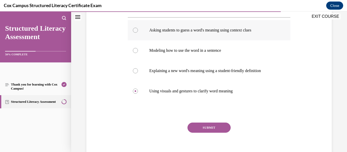
radio input "true"
click at [203, 133] on button "SUBMIT" at bounding box center [209, 128] width 43 height 10
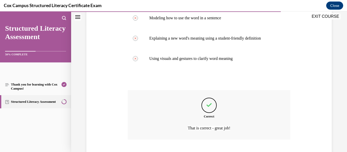
scroll to position [159, 0]
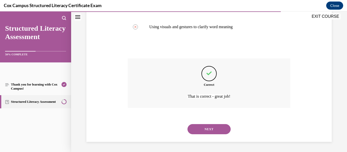
click at [204, 132] on button "NEXT" at bounding box center [209, 129] width 43 height 10
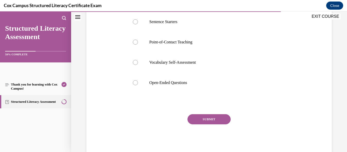
scroll to position [114, 0]
click at [188, 49] on label "Point-of-Contact Teaching" at bounding box center [209, 42] width 163 height 20
click at [138, 44] on input "Point-of-Contact Teaching" at bounding box center [135, 41] width 5 height 5
radio input "true"
click at [208, 118] on button "SUBMIT" at bounding box center [209, 119] width 43 height 10
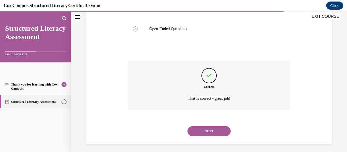
scroll to position [169, 0]
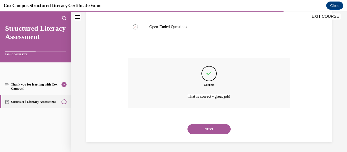
click at [206, 127] on button "NEXT" at bounding box center [209, 129] width 43 height 10
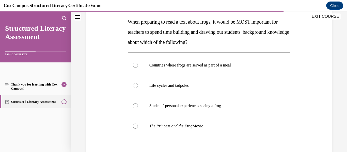
scroll to position [80, 0]
click at [186, 88] on label "Life cycles and tadpoles" at bounding box center [209, 85] width 163 height 20
click at [138, 88] on input "Life cycles and tadpoles" at bounding box center [135, 85] width 5 height 5
radio input "true"
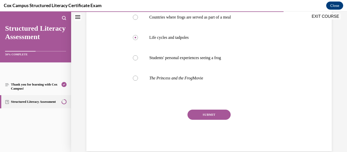
click at [212, 113] on button "SUBMIT" at bounding box center [209, 115] width 43 height 10
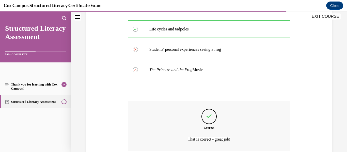
scroll to position [179, 0]
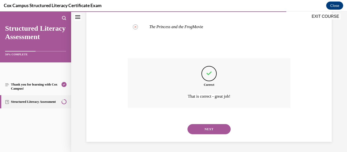
click at [211, 125] on button "NEXT" at bounding box center [209, 129] width 43 height 10
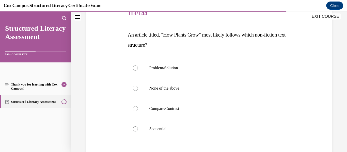
scroll to position [68, 0]
click at [166, 127] on p "Sequential" at bounding box center [213, 128] width 129 height 5
click at [138, 127] on input "Sequential" at bounding box center [135, 128] width 5 height 5
radio input "true"
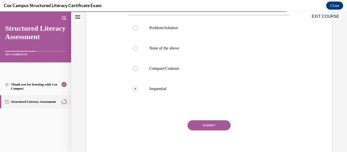
click at [216, 129] on button "SUBMIT" at bounding box center [209, 126] width 43 height 10
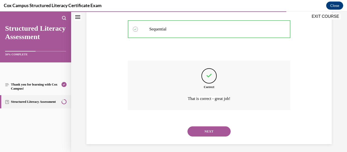
scroll to position [169, 0]
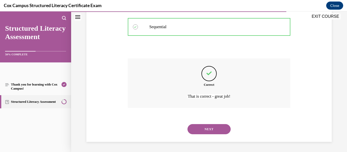
click at [207, 130] on button "NEXT" at bounding box center [209, 129] width 43 height 10
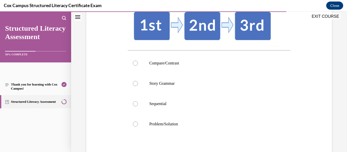
scroll to position [110, 0]
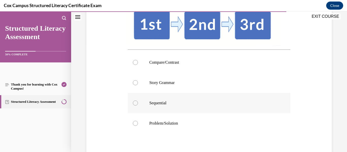
click at [199, 106] on label "Sequential" at bounding box center [209, 103] width 163 height 20
click at [138, 106] on input "Sequential" at bounding box center [135, 103] width 5 height 5
radio input "true"
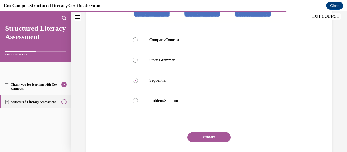
click at [209, 139] on button "SUBMIT" at bounding box center [209, 137] width 43 height 10
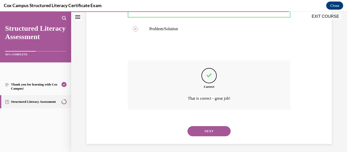
scroll to position [206, 0]
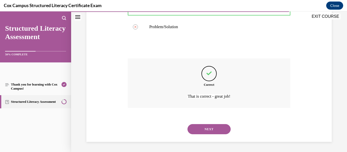
click at [212, 125] on button "NEXT" at bounding box center [209, 129] width 43 height 10
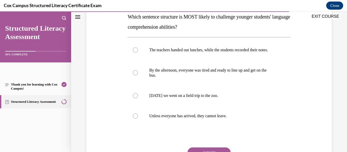
scroll to position [84, 0]
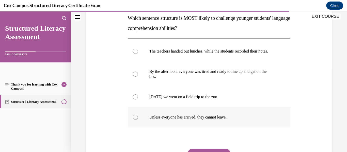
click at [180, 128] on label "Unless everyone has arrived, they cannot leave." at bounding box center [209, 117] width 163 height 20
click at [138, 120] on input "Unless everyone has arrived, they cannot leave." at bounding box center [135, 117] width 5 height 5
radio input "true"
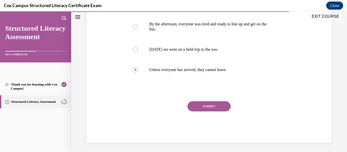
click at [213, 112] on button "SUBMIT" at bounding box center [209, 106] width 43 height 10
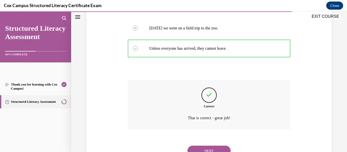
scroll to position [185, 0]
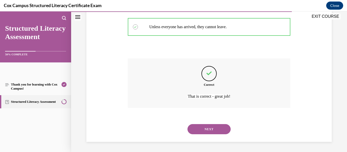
click at [197, 132] on button "NEXT" at bounding box center [209, 129] width 43 height 10
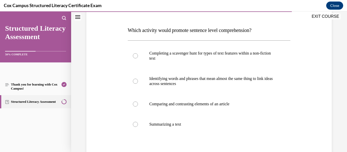
scroll to position [74, 0]
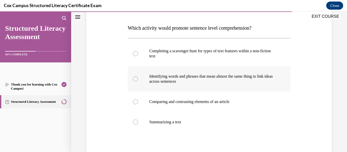
click at [218, 79] on p "Identifying words and phrases that mean almost the same thing to link ideas" at bounding box center [213, 76] width 129 height 5
click at [138, 82] on input "Identifying words and phrases that mean almost the same thing to link ideas acr…" at bounding box center [135, 79] width 5 height 5
radio input "true"
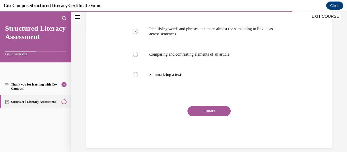
click at [210, 116] on button "SUBMIT" at bounding box center [209, 111] width 43 height 10
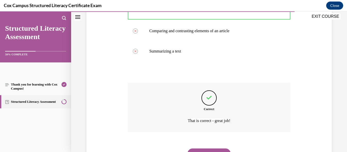
scroll to position [179, 0]
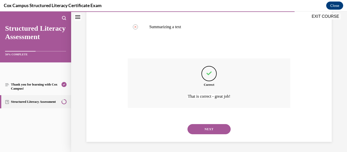
click at [207, 131] on button "NEXT" at bounding box center [209, 129] width 43 height 10
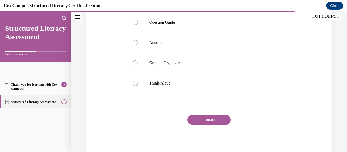
scroll to position [126, 0]
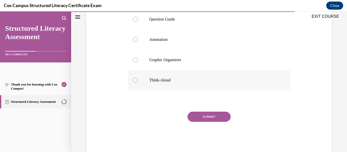
click at [183, 77] on label "Think-Aloud" at bounding box center [209, 80] width 163 height 20
click at [138, 78] on input "Think-Aloud" at bounding box center [135, 80] width 5 height 5
radio input "true"
click at [212, 115] on button "SUBMIT" at bounding box center [209, 117] width 43 height 10
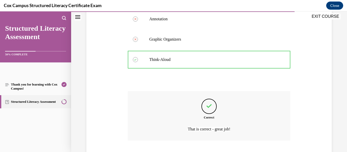
scroll to position [179, 0]
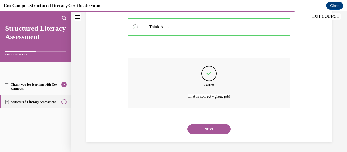
click at [213, 131] on button "NEXT" at bounding box center [209, 129] width 43 height 10
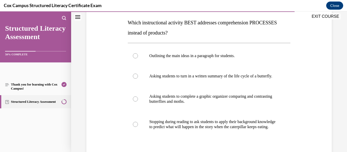
scroll to position [80, 0]
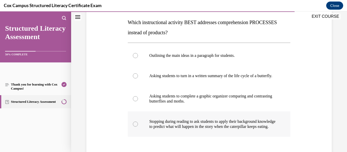
click at [216, 124] on p "Stopping during reading to ask students to apply their background knowledge" at bounding box center [213, 121] width 129 height 5
click at [138, 127] on input "Stopping during reading to ask students to apply their background knowledge to …" at bounding box center [135, 124] width 5 height 5
radio input "true"
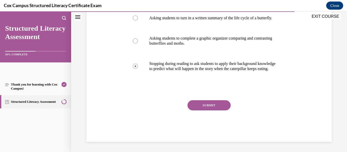
click at [209, 110] on button "SUBMIT" at bounding box center [209, 105] width 43 height 10
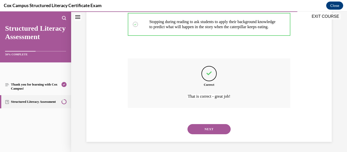
scroll to position [200, 0]
click at [210, 132] on button "NEXT" at bounding box center [209, 129] width 43 height 10
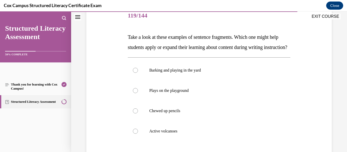
scroll to position [74, 0]
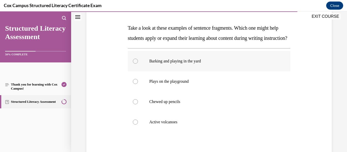
click at [201, 71] on label "Barking and playing in the yard" at bounding box center [209, 61] width 163 height 20
click at [138, 64] on input "Barking and playing in the yard" at bounding box center [135, 61] width 5 height 5
radio input "true"
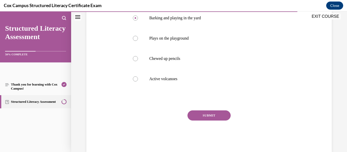
click at [208, 121] on button "SUBMIT" at bounding box center [209, 116] width 43 height 10
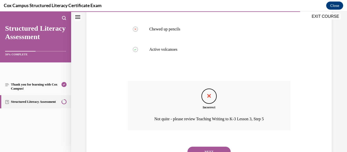
scroll to position [179, 0]
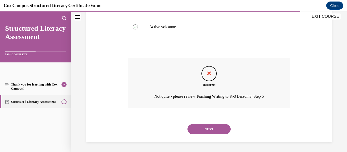
click at [210, 130] on button "NEXT" at bounding box center [209, 129] width 43 height 10
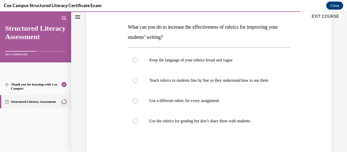
scroll to position [76, 0]
click at [212, 83] on p "Teach rubrics to students line by line so they understand how to use them" at bounding box center [213, 80] width 129 height 5
click at [138, 83] on input "Teach rubrics to students line by line so they understand how to use them" at bounding box center [135, 80] width 5 height 5
radio input "true"
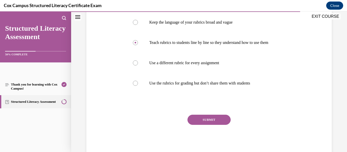
click at [208, 125] on button "SUBMIT" at bounding box center [209, 120] width 43 height 10
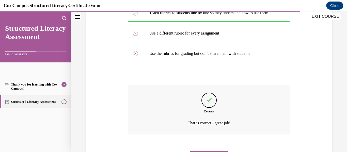
scroll to position [174, 0]
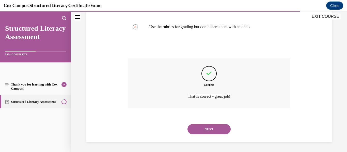
click at [206, 128] on button "NEXT" at bounding box center [209, 129] width 43 height 10
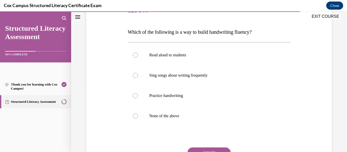
scroll to position [70, 0]
click at [190, 101] on label "Practice handwriting" at bounding box center [209, 95] width 163 height 20
click at [138, 98] on input "Practice handwriting" at bounding box center [135, 95] width 5 height 5
radio input "true"
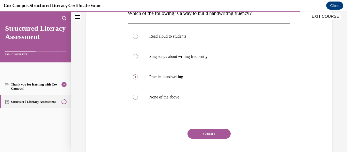
click at [209, 135] on button "SUBMIT" at bounding box center [209, 134] width 43 height 10
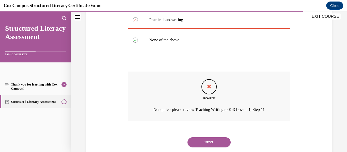
scroll to position [146, 0]
click at [213, 144] on button "NEXT" at bounding box center [209, 142] width 43 height 10
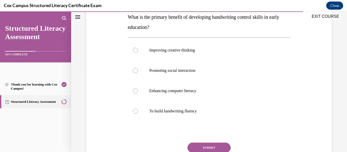
scroll to position [86, 0]
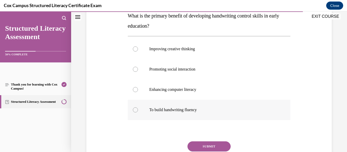
click at [203, 108] on p "To build handwriting fluency" at bounding box center [213, 110] width 129 height 5
click at [138, 108] on input "To build handwriting fluency" at bounding box center [135, 110] width 5 height 5
radio input "true"
click at [208, 150] on button "SUBMIT" at bounding box center [209, 147] width 43 height 10
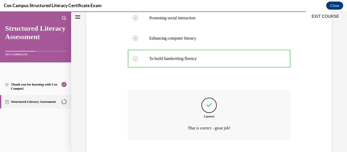
scroll to position [169, 0]
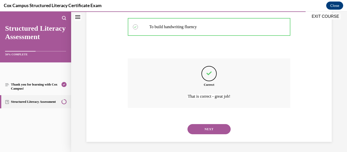
click at [213, 132] on button "NEXT" at bounding box center [209, 129] width 43 height 10
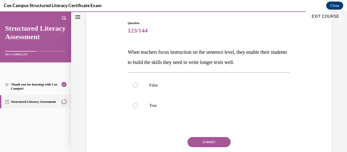
scroll to position [49, 0]
click at [156, 106] on p "True" at bounding box center [213, 106] width 129 height 5
click at [138, 106] on input "True" at bounding box center [135, 106] width 5 height 5
radio input "true"
click at [217, 147] on button "SUBMIT" at bounding box center [209, 143] width 43 height 10
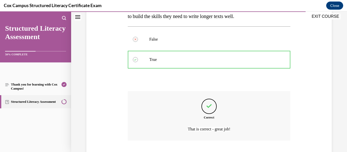
scroll to position [129, 0]
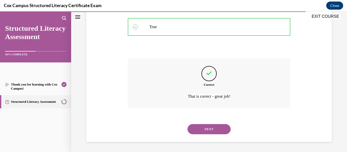
click at [214, 131] on button "NEXT" at bounding box center [209, 129] width 43 height 10
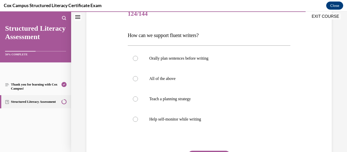
scroll to position [68, 0]
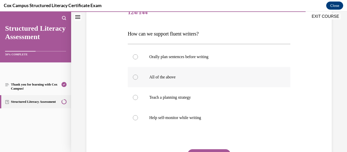
click at [169, 80] on label "All of the above" at bounding box center [209, 77] width 163 height 20
click at [138, 80] on input "All of the above" at bounding box center [135, 77] width 5 height 5
radio input "true"
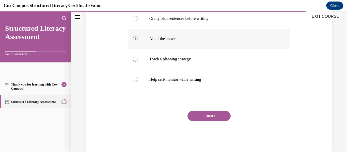
scroll to position [107, 0]
click at [208, 118] on button "SUBMIT" at bounding box center [209, 116] width 43 height 10
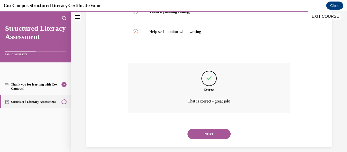
scroll to position [159, 0]
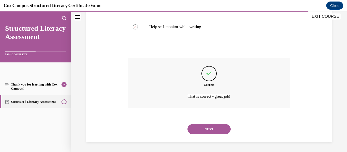
click at [206, 133] on button "NEXT" at bounding box center [209, 129] width 43 height 10
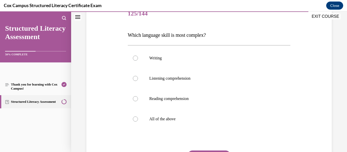
scroll to position [68, 0]
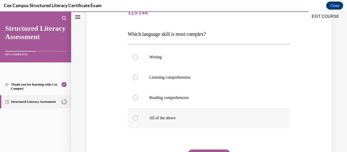
click at [179, 124] on label "All of the above" at bounding box center [209, 118] width 163 height 20
click at [138, 121] on input "All of the above" at bounding box center [135, 118] width 5 height 5
radio input "true"
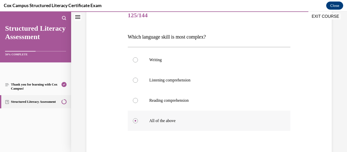
scroll to position [63, 0]
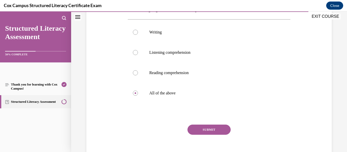
click at [216, 131] on button "SUBMIT" at bounding box center [209, 130] width 43 height 10
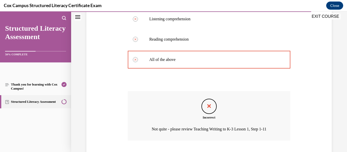
scroll to position [159, 0]
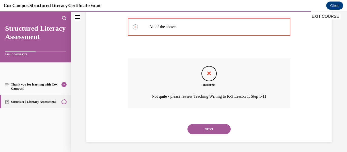
click at [210, 130] on button "NEXT" at bounding box center [209, 129] width 43 height 10
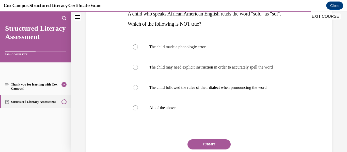
scroll to position [88, 0]
click at [223, 90] on p "The child followed the rules of their dialect when pronouncing the word" at bounding box center [213, 87] width 129 height 5
click at [138, 90] on input "The child followed the rules of their dialect when pronouncing the word" at bounding box center [135, 87] width 5 height 5
radio input "true"
click at [218, 48] on p "The child made a phonologic error" at bounding box center [213, 46] width 129 height 5
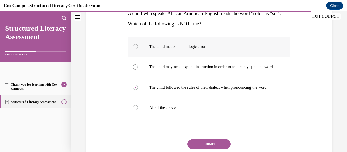
click at [138, 48] on input "The child made a phonologic error" at bounding box center [135, 46] width 5 height 5
radio input "true"
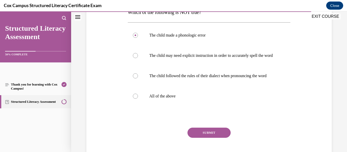
click at [207, 138] on button "SUBMIT" at bounding box center [209, 133] width 43 height 10
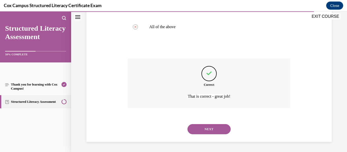
scroll to position [179, 0]
click at [210, 131] on button "NEXT" at bounding box center [209, 129] width 43 height 10
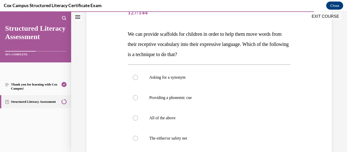
scroll to position [68, 0]
click at [177, 134] on label "The either/or safety net" at bounding box center [209, 138] width 163 height 20
click at [138, 136] on input "The either/or safety net" at bounding box center [135, 138] width 5 height 5
radio input "true"
click at [194, 115] on label "All of the above" at bounding box center [209, 118] width 163 height 20
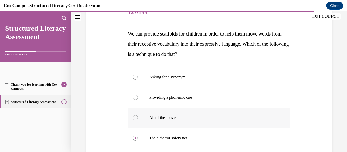
click at [138, 115] on input "All of the above" at bounding box center [135, 117] width 5 height 5
radio input "true"
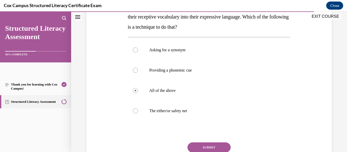
click at [209, 144] on button "SUBMIT" at bounding box center [209, 148] width 43 height 10
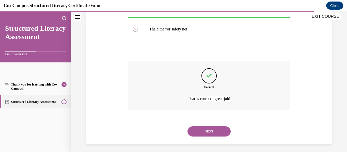
scroll to position [179, 0]
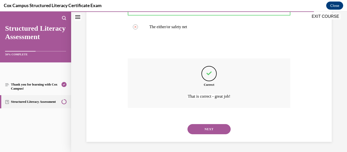
click at [211, 132] on button "NEXT" at bounding box center [209, 129] width 43 height 10
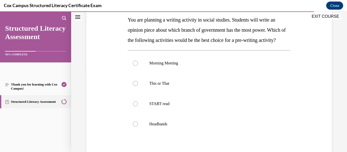
scroll to position [83, 0]
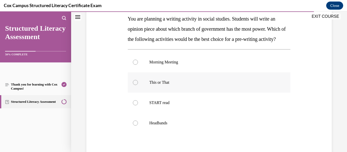
click at [175, 93] on label "This or That" at bounding box center [209, 82] width 163 height 20
click at [138, 85] on input "This or That" at bounding box center [135, 82] width 5 height 5
radio input "true"
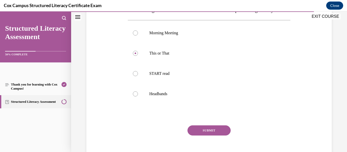
click at [207, 136] on button "SUBMIT" at bounding box center [209, 131] width 43 height 10
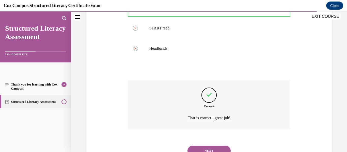
scroll to position [190, 0]
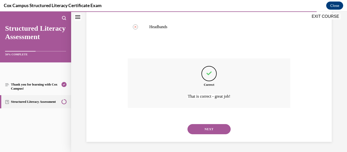
click at [206, 131] on button "NEXT" at bounding box center [209, 129] width 43 height 10
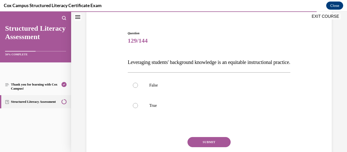
scroll to position [38, 0]
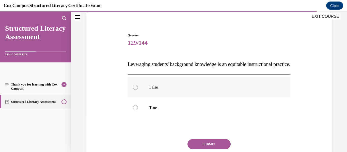
click at [161, 90] on p "False" at bounding box center [213, 87] width 129 height 5
click at [138, 90] on input "False" at bounding box center [135, 87] width 5 height 5
radio input "true"
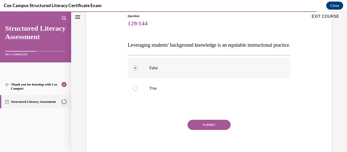
scroll to position [68, 0]
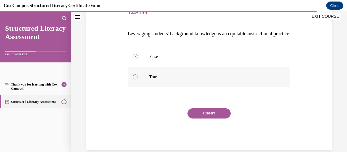
click at [165, 83] on label "True" at bounding box center [209, 77] width 163 height 20
click at [138, 80] on input "True" at bounding box center [135, 76] width 5 height 5
radio input "true"
click at [207, 119] on button "SUBMIT" at bounding box center [209, 114] width 43 height 10
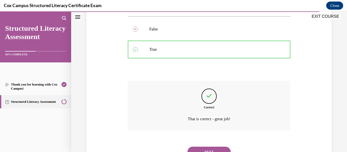
scroll to position [129, 0]
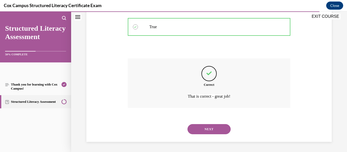
click at [207, 127] on button "NEXT" at bounding box center [209, 129] width 43 height 10
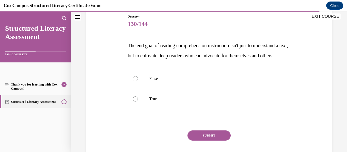
scroll to position [56, 0]
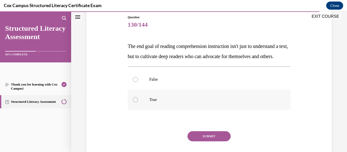
click at [159, 102] on p "True" at bounding box center [213, 99] width 129 height 5
click at [138, 102] on input "True" at bounding box center [135, 99] width 5 height 5
radio input "true"
click at [205, 142] on button "SUBMIT" at bounding box center [209, 136] width 43 height 10
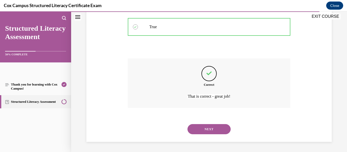
scroll to position [139, 0]
click at [216, 133] on button "NEXT" at bounding box center [209, 129] width 43 height 10
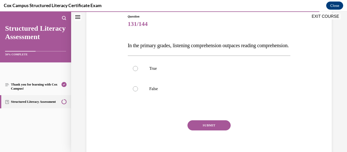
scroll to position [57, 0]
click at [156, 71] on p "True" at bounding box center [213, 68] width 129 height 5
click at [138, 71] on input "True" at bounding box center [135, 68] width 5 height 5
radio input "true"
click at [208, 130] on button "SUBMIT" at bounding box center [209, 125] width 43 height 10
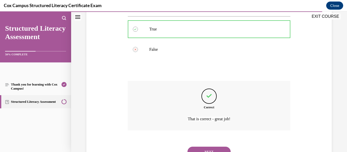
scroll to position [129, 0]
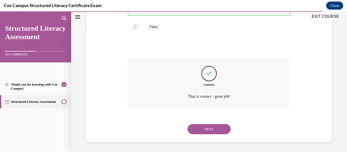
click at [209, 133] on button "NEXT" at bounding box center [209, 129] width 43 height 10
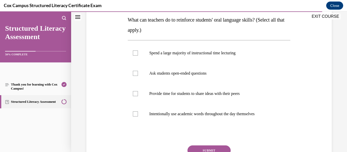
scroll to position [82, 0]
click at [207, 53] on p "Spend a large majority of instructional time lecturing" at bounding box center [213, 53] width 129 height 5
click at [138, 53] on input "Spend a large majority of instructional time lecturing" at bounding box center [135, 53] width 5 height 5
checkbox input "true"
click at [199, 78] on label "Ask students open-ended questions" at bounding box center [209, 74] width 163 height 20
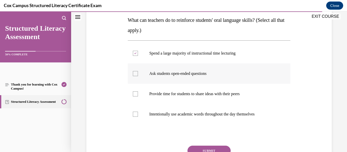
click at [138, 76] on input "Ask students open-ended questions" at bounding box center [135, 73] width 5 height 5
checkbox input "true"
click at [212, 54] on p "Spend a large majority of instructional time lecturing" at bounding box center [213, 53] width 129 height 5
click at [138, 54] on input "Spend a large majority of instructional time lecturing" at bounding box center [135, 53] width 5 height 5
checkbox input "false"
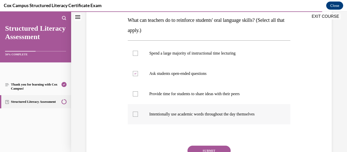
click at [199, 109] on label "Intentionally use academic words throughout the day themselves" at bounding box center [209, 114] width 163 height 20
click at [138, 112] on input "Intentionally use academic words throughout the day themselves" at bounding box center [135, 114] width 5 height 5
checkbox input "true"
click at [218, 96] on p "Provide time for students to share ideas with their peers" at bounding box center [213, 94] width 129 height 5
click at [138, 96] on input "Provide time for students to share ideas with their peers" at bounding box center [135, 94] width 5 height 5
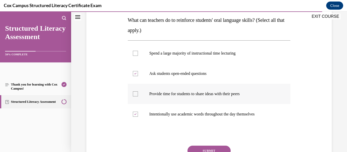
checkbox input "true"
click at [215, 149] on button "SUBMIT" at bounding box center [209, 151] width 43 height 10
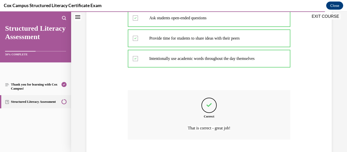
scroll to position [169, 0]
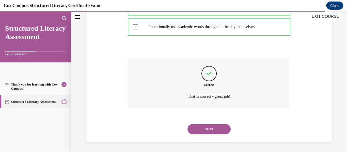
click at [205, 128] on button "NEXT" at bounding box center [209, 129] width 43 height 10
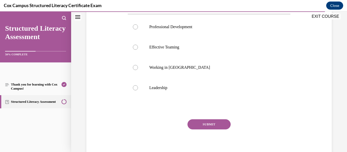
scroll to position [117, 0]
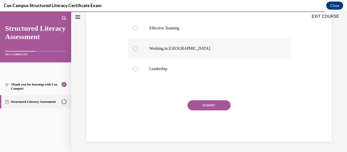
click at [175, 49] on p "Working in [GEOGRAPHIC_DATA]" at bounding box center [213, 48] width 129 height 5
click at [138, 49] on input "Working in [GEOGRAPHIC_DATA]" at bounding box center [135, 48] width 5 height 5
radio input "true"
click at [204, 108] on button "SUBMIT" at bounding box center [209, 105] width 43 height 10
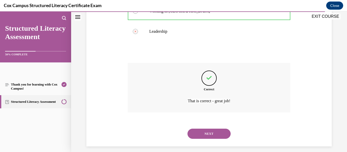
scroll to position [159, 0]
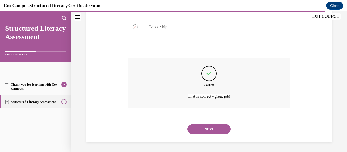
click at [200, 132] on button "NEXT" at bounding box center [209, 129] width 43 height 10
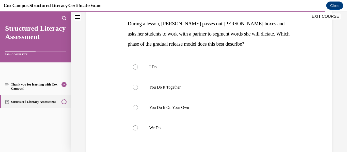
scroll to position [79, 0]
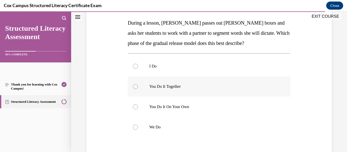
click at [201, 86] on p "You Do It Together" at bounding box center [213, 86] width 129 height 5
click at [138, 86] on input "You Do It Together" at bounding box center [135, 86] width 5 height 5
radio input "true"
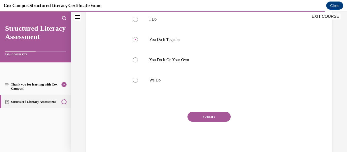
click at [206, 121] on button "SUBMIT" at bounding box center [209, 117] width 43 height 10
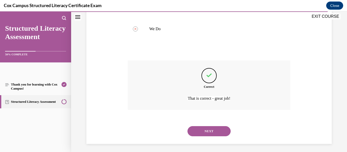
scroll to position [179, 0]
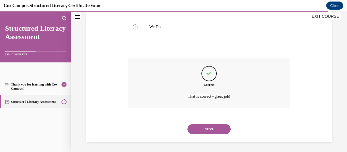
click at [208, 135] on div "NEXT" at bounding box center [209, 129] width 163 height 20
click at [212, 132] on button "NEXT" at bounding box center [209, 129] width 43 height 10
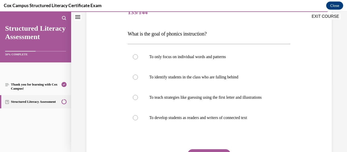
scroll to position [69, 0]
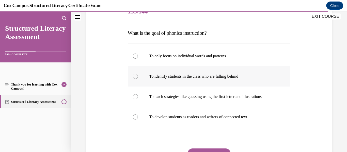
click at [217, 72] on label "To identify students in the class who are falling behind" at bounding box center [209, 76] width 163 height 20
click at [138, 74] on input "To identify students in the class who are falling behind" at bounding box center [135, 76] width 5 height 5
radio input "true"
click at [203, 119] on p "To develop students as readers and writers of connected text" at bounding box center [213, 117] width 129 height 5
click at [138, 119] on input "To develop students as readers and writers of connected text" at bounding box center [135, 117] width 5 height 5
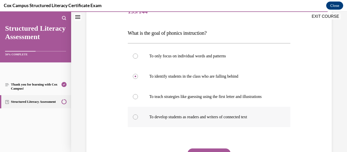
radio input "true"
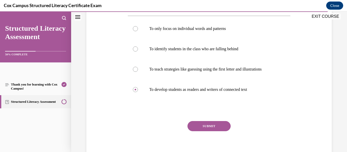
click at [214, 129] on button "SUBMIT" at bounding box center [209, 126] width 43 height 10
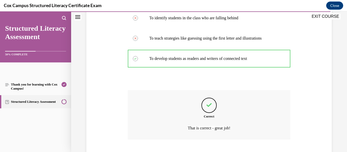
scroll to position [159, 0]
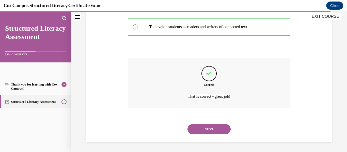
click at [211, 132] on button "NEXT" at bounding box center [209, 129] width 43 height 10
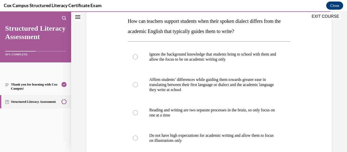
scroll to position [81, 0]
click at [214, 87] on p "translating between their first language or dialect and the academic language" at bounding box center [213, 84] width 129 height 5
click at [138, 87] on input "Affirm students’ differences while guiding them towards greater ease in transla…" at bounding box center [135, 84] width 5 height 5
radio input "true"
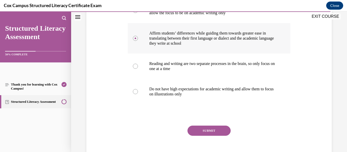
scroll to position [131, 0]
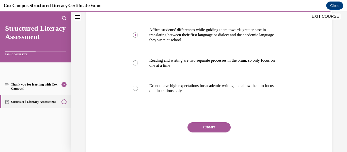
click at [209, 133] on button "SUBMIT" at bounding box center [209, 128] width 43 height 10
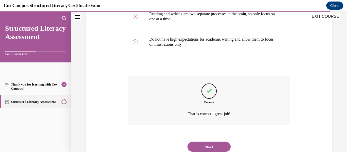
scroll to position [210, 0]
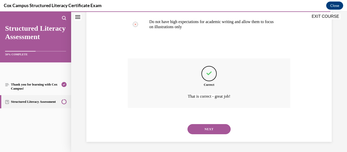
click at [213, 130] on button "NEXT" at bounding box center [209, 129] width 43 height 10
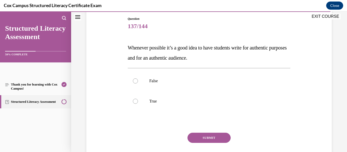
scroll to position [54, 0]
click at [164, 101] on p "True" at bounding box center [213, 101] width 129 height 5
click at [138, 101] on input "True" at bounding box center [135, 101] width 5 height 5
radio input "true"
click at [205, 142] on button "SUBMIT" at bounding box center [209, 138] width 43 height 10
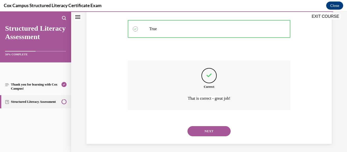
scroll to position [129, 0]
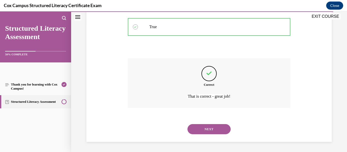
click at [211, 133] on button "NEXT" at bounding box center [209, 129] width 43 height 10
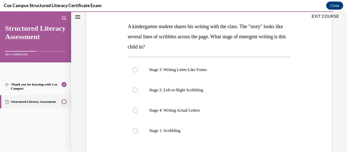
scroll to position [75, 0]
click at [212, 94] on label "Stage 2: Left-to-Right Scribbling" at bounding box center [209, 90] width 163 height 20
click at [138, 93] on input "Stage 2: Left-to-Right Scribbling" at bounding box center [135, 90] width 5 height 5
radio input "true"
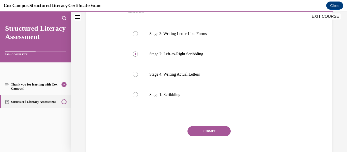
click at [213, 132] on button "SUBMIT" at bounding box center [209, 131] width 43 height 10
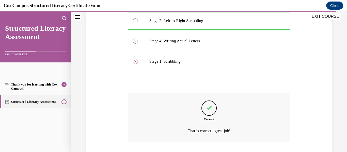
scroll to position [179, 0]
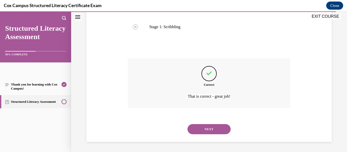
click at [212, 134] on button "NEXT" at bounding box center [209, 129] width 43 height 10
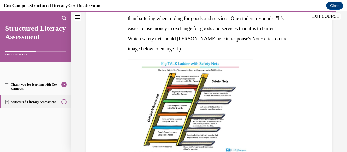
scroll to position [94, 0]
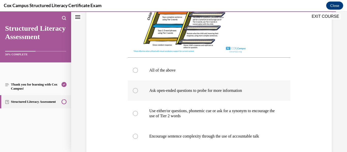
click at [228, 92] on p "Ask open-ended questions to probe for more information" at bounding box center [213, 90] width 129 height 5
click at [138, 92] on input "Ask open-ended questions to probe for more information" at bounding box center [135, 90] width 5 height 5
radio input "true"
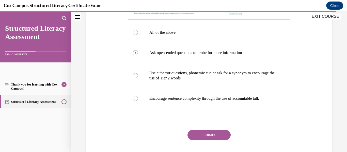
click at [205, 140] on button "SUBMIT" at bounding box center [209, 135] width 43 height 10
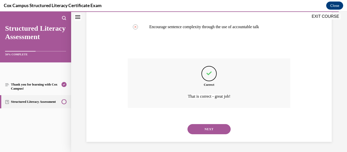
scroll to position [310, 0]
click at [210, 133] on button "NEXT" at bounding box center [209, 129] width 43 height 10
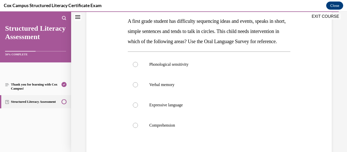
scroll to position [79, 0]
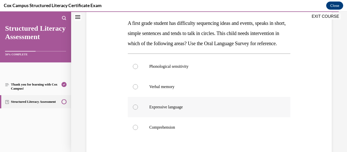
click at [205, 117] on label "Expressive language" at bounding box center [209, 107] width 163 height 20
click at [138, 110] on input "Expressive language" at bounding box center [135, 107] width 5 height 5
radio input "true"
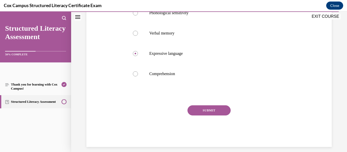
click at [212, 116] on button "SUBMIT" at bounding box center [209, 111] width 43 height 10
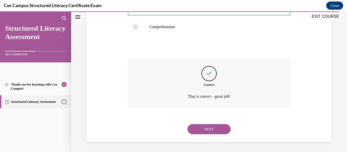
scroll to position [190, 0]
click at [212, 131] on button "NEXT" at bounding box center [209, 129] width 43 height 10
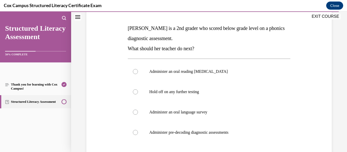
scroll to position [74, 0]
click at [191, 139] on label "Administer pre-decoding diagnostic assessments" at bounding box center [209, 132] width 163 height 20
click at [138, 135] on input "Administer pre-decoding diagnostic assessments" at bounding box center [135, 132] width 5 height 5
radio input "true"
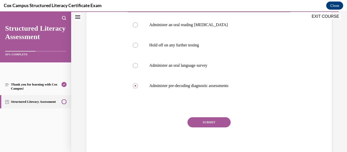
click at [204, 126] on button "SUBMIT" at bounding box center [209, 122] width 43 height 10
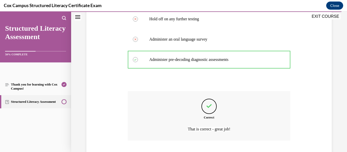
scroll to position [179, 0]
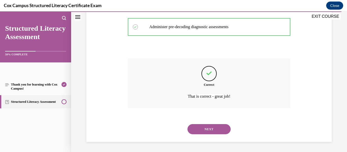
click at [207, 133] on button "NEXT" at bounding box center [209, 129] width 43 height 10
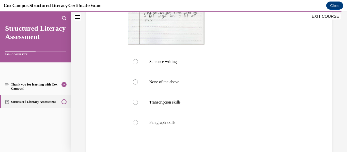
scroll to position [185, 0]
click at [230, 102] on p "Transcription skills" at bounding box center [213, 101] width 129 height 5
click at [138, 102] on input "Transcription skills" at bounding box center [135, 101] width 5 height 5
radio input "true"
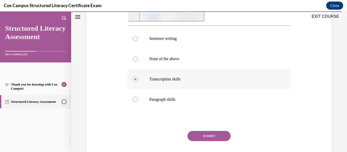
scroll to position [212, 0]
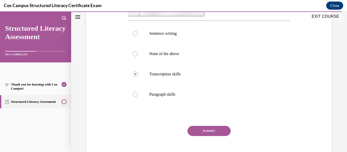
click at [213, 130] on button "SUBMIT" at bounding box center [209, 131] width 43 height 10
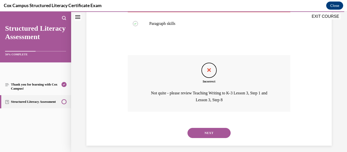
scroll to position [287, 0]
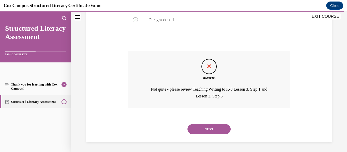
click at [212, 134] on button "NEXT" at bounding box center [209, 129] width 43 height 10
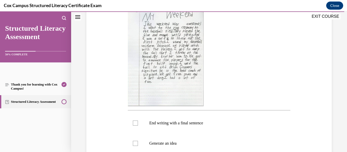
scroll to position [113, 0]
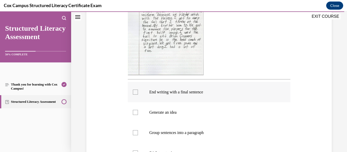
click at [237, 93] on p "End writing with a final sentence" at bounding box center [213, 92] width 129 height 5
click at [138, 93] on input "End writing with a final sentence" at bounding box center [135, 92] width 5 height 5
checkbox input "true"
click at [216, 114] on p "Generate an idea" at bounding box center [213, 112] width 129 height 5
click at [138, 114] on input "Generate an idea" at bounding box center [135, 112] width 5 height 5
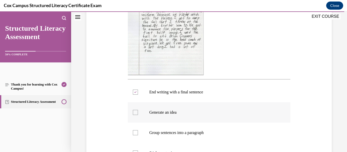
checkbox input "true"
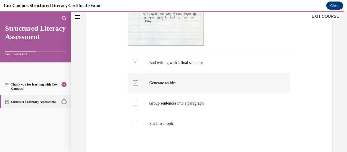
scroll to position [173, 0]
click at [221, 125] on p "Stick to a topic" at bounding box center [213, 123] width 129 height 5
click at [138, 125] on input "Stick to a topic" at bounding box center [135, 123] width 5 height 5
checkbox input "true"
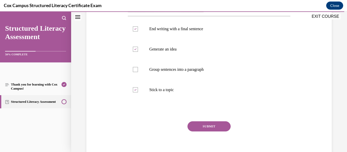
click at [214, 128] on button "SUBMIT" at bounding box center [209, 127] width 43 height 10
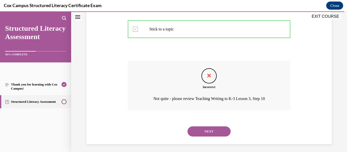
scroll to position [270, 0]
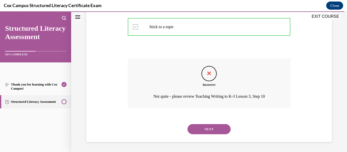
click at [215, 133] on button "NEXT" at bounding box center [209, 129] width 43 height 10
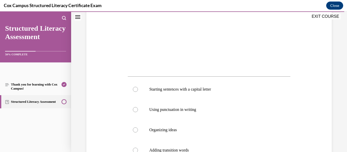
scroll to position [146, 0]
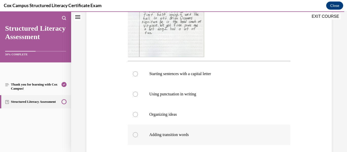
click at [212, 138] on label "Adding transition words" at bounding box center [209, 135] width 163 height 20
click at [138, 138] on input "Adding transition words" at bounding box center [135, 134] width 5 height 5
radio input "true"
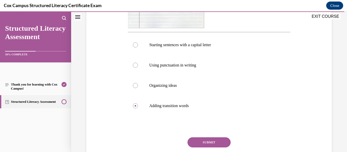
click at [207, 144] on button "SUBMIT" at bounding box center [209, 143] width 43 height 10
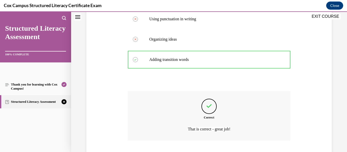
scroll to position [270, 0]
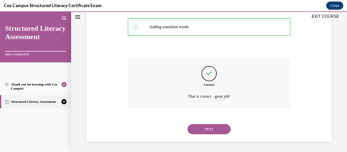
click at [213, 131] on button "NEXT" at bounding box center [209, 129] width 43 height 10
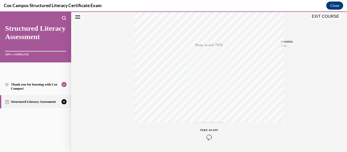
scroll to position [120, 0]
click at [212, 118] on div "TAKE AGAIN" at bounding box center [209, 118] width 18 height 12
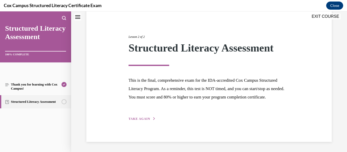
scroll to position [56, 0]
click at [141, 120] on span "TAKE AGAIN" at bounding box center [140, 119] width 22 height 4
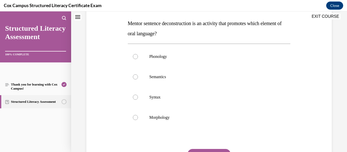
scroll to position [77, 0]
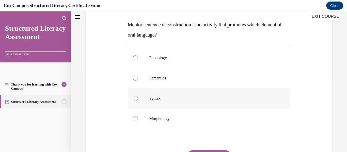
click at [158, 100] on p "Syntax" at bounding box center [213, 98] width 129 height 5
click at [138, 100] on input "Syntax" at bounding box center [135, 98] width 5 height 5
radio input "true"
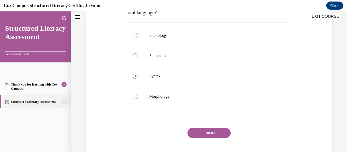
click at [200, 132] on button "SUBMIT" at bounding box center [209, 133] width 43 height 10
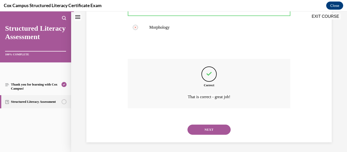
scroll to position [169, 0]
click at [207, 131] on button "NEXT" at bounding box center [209, 129] width 43 height 10
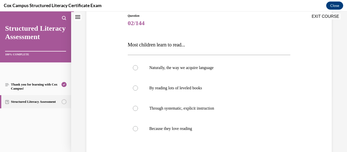
scroll to position [56, 0]
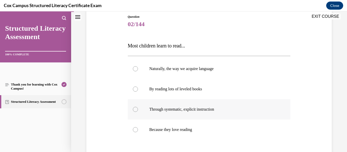
click at [220, 113] on label "Through systematic, explicit instruction" at bounding box center [209, 109] width 163 height 20
click at [138, 112] on input "Through systematic, explicit instruction" at bounding box center [135, 109] width 5 height 5
radio input "true"
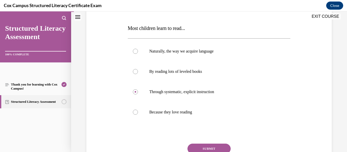
click at [213, 148] on button "SUBMIT" at bounding box center [209, 149] width 43 height 10
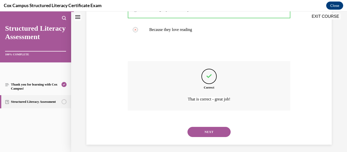
scroll to position [159, 0]
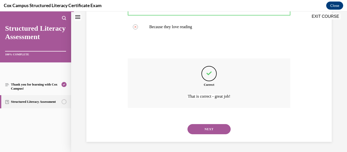
click at [210, 132] on button "NEXT" at bounding box center [209, 129] width 43 height 10
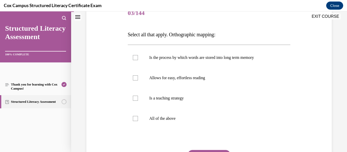
scroll to position [68, 0]
click at [205, 58] on span "Is the process by which words are stored into long term memory" at bounding box center [201, 57] width 105 height 4
click at [138, 58] on input "Is the process by which words are stored into long term memory" at bounding box center [135, 57] width 5 height 5
checkbox input "true"
click at [202, 80] on p "Allows for easy, effortless reading" at bounding box center [213, 77] width 129 height 5
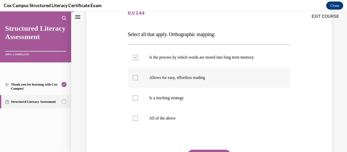
click at [138, 80] on input "Allows for easy, effortless reading" at bounding box center [135, 77] width 5 height 5
checkbox input "true"
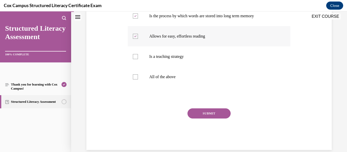
scroll to position [109, 0]
click at [212, 113] on button "SUBMIT" at bounding box center [209, 113] width 43 height 10
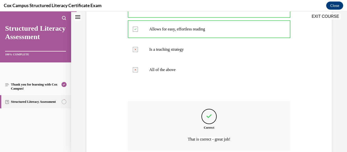
scroll to position [159, 0]
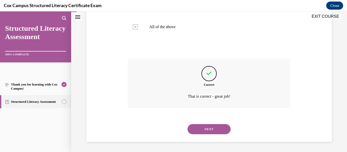
click at [213, 132] on button "NEXT" at bounding box center [209, 129] width 43 height 10
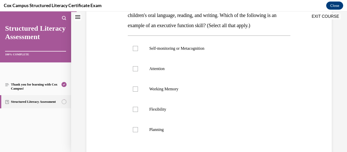
scroll to position [98, 0]
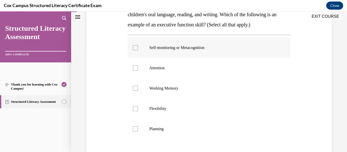
click at [238, 58] on label "Self-monitoring or Metacognition" at bounding box center [209, 48] width 163 height 20
click at [138, 50] on input "Self-monitoring or Metacognition" at bounding box center [135, 47] width 5 height 5
checkbox input "true"
click at [221, 78] on label "Attention" at bounding box center [209, 68] width 163 height 20
click at [138, 71] on input "Attention" at bounding box center [135, 68] width 5 height 5
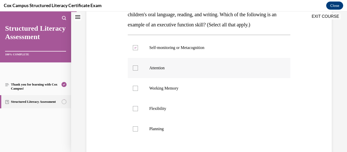
checkbox input "true"
click at [217, 112] on label "Flexibility" at bounding box center [209, 109] width 163 height 20
click at [138, 111] on input "Flexibility" at bounding box center [135, 108] width 5 height 5
checkbox input "true"
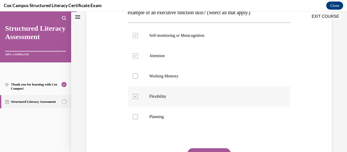
scroll to position [115, 0]
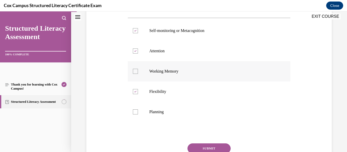
click at [233, 82] on label "Working Memory" at bounding box center [209, 71] width 163 height 20
click at [138, 74] on input "Working Memory" at bounding box center [135, 71] width 5 height 5
checkbox input "true"
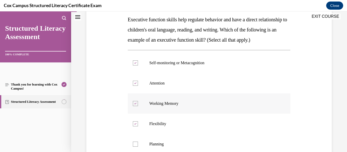
scroll to position [98, 0]
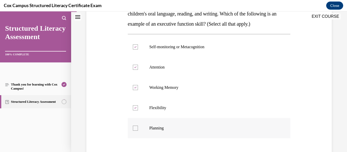
click at [238, 131] on p "Planning" at bounding box center [213, 128] width 129 height 5
click at [138, 131] on input "Planning" at bounding box center [135, 128] width 5 height 5
checkbox input "true"
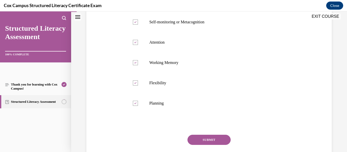
click at [219, 145] on button "SUBMIT" at bounding box center [209, 140] width 43 height 10
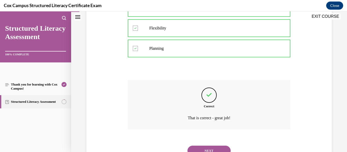
scroll to position [210, 0]
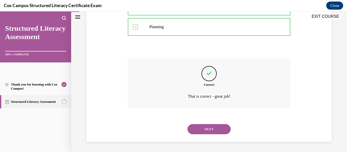
click at [219, 131] on button "NEXT" at bounding box center [209, 129] width 43 height 10
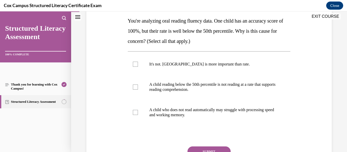
scroll to position [80, 0]
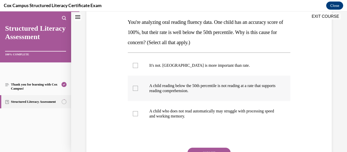
click at [206, 95] on label "A child reading below the 50th percentile is not reading at a rate that support…" at bounding box center [209, 88] width 163 height 25
click at [138, 91] on input "A child reading below the 50th percentile is not reading at a rate that support…" at bounding box center [135, 88] width 5 height 5
checkbox input "true"
click at [199, 122] on label "A child who does not read automatically may struggle with processing speed and …" at bounding box center [209, 113] width 163 height 25
click at [138, 116] on input "A child who does not read automatically may struggle with processing speed and …" at bounding box center [135, 113] width 5 height 5
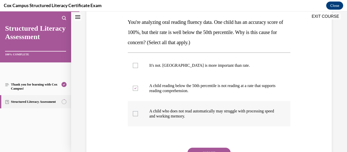
checkbox input "true"
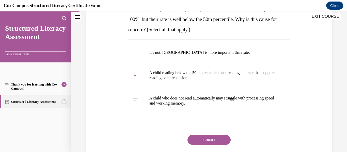
click at [207, 143] on button "SUBMIT" at bounding box center [209, 140] width 43 height 10
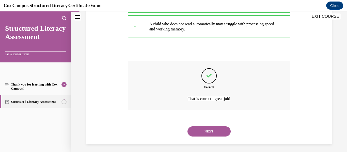
scroll to position [169, 0]
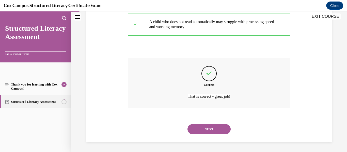
click at [205, 130] on button "NEXT" at bounding box center [209, 129] width 43 height 10
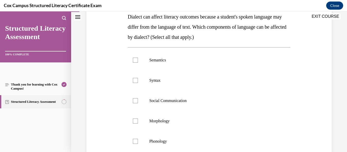
scroll to position [87, 0]
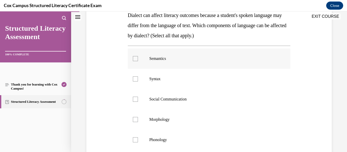
click at [178, 58] on p "Semantics" at bounding box center [213, 58] width 129 height 5
click at [138, 58] on input "Semantics" at bounding box center [135, 58] width 5 height 5
checkbox input "true"
click at [170, 84] on label "Syntax" at bounding box center [209, 79] width 163 height 20
click at [138, 82] on input "Syntax" at bounding box center [135, 79] width 5 height 5
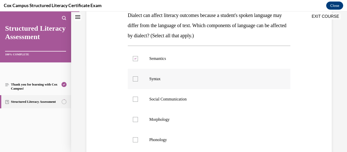
checkbox input "true"
click at [170, 101] on p "Social Communication" at bounding box center [213, 99] width 129 height 5
click at [138, 101] on input "Social Communication" at bounding box center [135, 99] width 5 height 5
checkbox input "true"
click at [166, 118] on span "Morphology" at bounding box center [159, 119] width 20 height 4
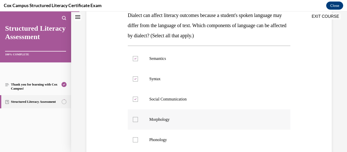
click at [138, 118] on input "Morphology" at bounding box center [135, 119] width 5 height 5
checkbox input "true"
click at [167, 140] on span "Phonology" at bounding box center [158, 140] width 18 height 4
click at [138, 140] on input "Phonology" at bounding box center [135, 140] width 5 height 5
checkbox input "true"
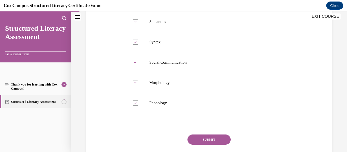
click at [203, 139] on button "SUBMIT" at bounding box center [209, 140] width 43 height 10
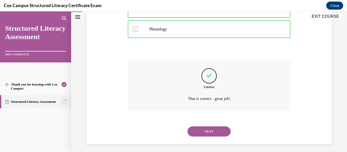
scroll to position [200, 0]
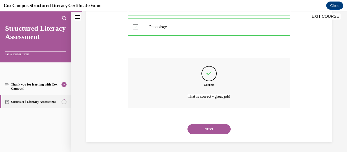
click at [211, 129] on button "NEXT" at bounding box center [209, 129] width 43 height 10
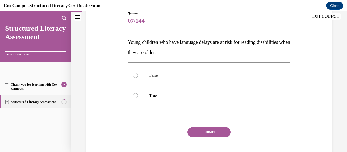
scroll to position [61, 0]
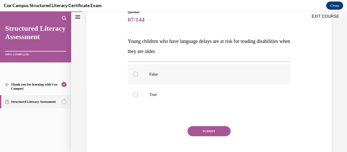
click at [167, 78] on label "False" at bounding box center [209, 74] width 163 height 20
click at [138, 77] on input "False" at bounding box center [135, 74] width 5 height 5
radio input "true"
click at [212, 132] on button "SUBMIT" at bounding box center [209, 131] width 43 height 10
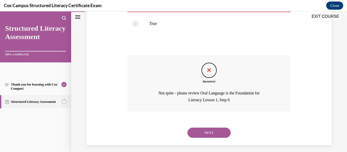
scroll to position [135, 0]
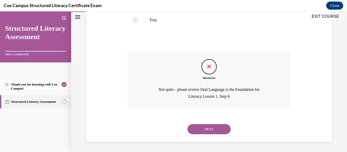
click at [210, 132] on button "NEXT" at bounding box center [209, 129] width 43 height 10
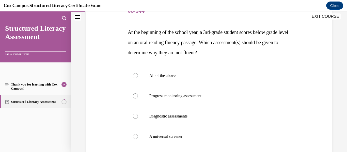
scroll to position [71, 0]
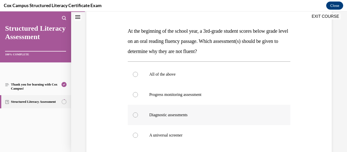
click at [187, 119] on label "Diagnostic assessments" at bounding box center [209, 115] width 163 height 20
click at [138, 118] on input "Diagnostic assessments" at bounding box center [135, 115] width 5 height 5
radio input "true"
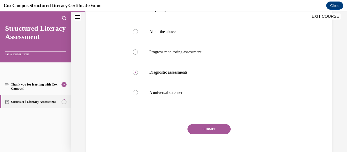
click at [205, 129] on button "SUBMIT" at bounding box center [209, 129] width 43 height 10
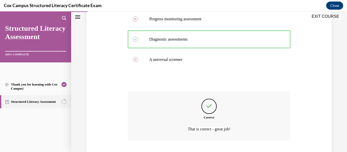
scroll to position [179, 0]
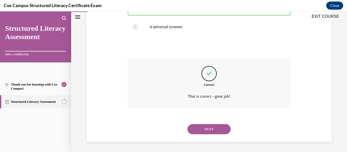
click at [208, 131] on button "NEXT" at bounding box center [209, 129] width 43 height 10
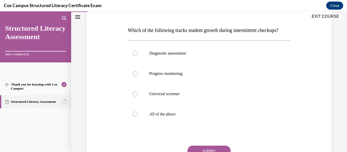
scroll to position [72, 0]
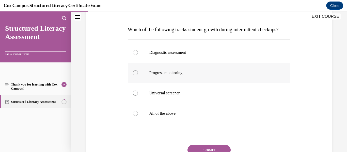
click at [171, 83] on label "Progress monitoring" at bounding box center [209, 73] width 163 height 20
click at [138, 76] on input "Progress monitoring" at bounding box center [135, 72] width 5 height 5
radio input "true"
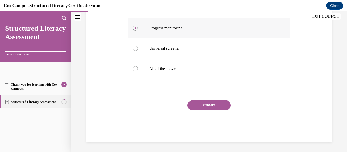
scroll to position [127, 0]
click at [211, 102] on button "SUBMIT" at bounding box center [209, 105] width 43 height 10
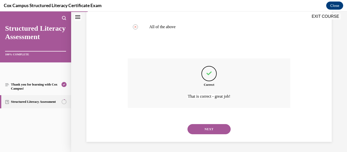
scroll to position [169, 0]
click at [204, 130] on button "NEXT" at bounding box center [209, 129] width 43 height 10
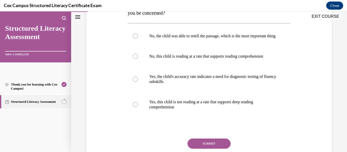
scroll to position [123, 0]
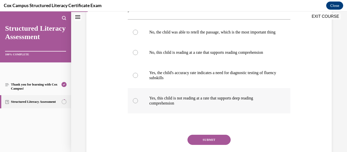
click at [279, 108] on label "Yes, this child is not reading at a rate that supports deep reading comprehensi…" at bounding box center [209, 100] width 163 height 25
click at [138, 103] on input "Yes, this child is not reading at a rate that supports deep reading comprehensi…" at bounding box center [135, 100] width 5 height 5
radio input "true"
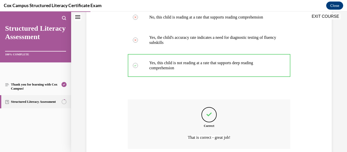
click at [215, 149] on div "Question 10/144 You are a second grade teacher administering an ORF assessment …" at bounding box center [209, 31] width 276 height 325
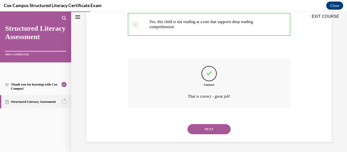
scroll to position [205, 0]
click at [213, 130] on button "NEXT" at bounding box center [209, 129] width 43 height 10
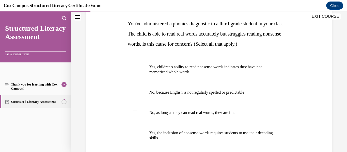
scroll to position [79, 0]
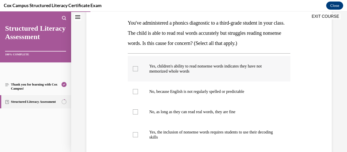
click at [191, 70] on p "Yes, children's ability to read nonsense words indicates they have not memorize…" at bounding box center [213, 69] width 129 height 10
click at [138, 70] on input "Yes, children's ability to read nonsense words indicates they have not memorize…" at bounding box center [135, 68] width 5 height 5
checkbox input "true"
click at [202, 132] on span "Yes, the inclusion of nonsense words requires students to use their decoding sk…" at bounding box center [211, 134] width 124 height 9
click at [138, 132] on input "Yes, the inclusion of nonsense words requires students to use their decoding sk…" at bounding box center [135, 134] width 5 height 5
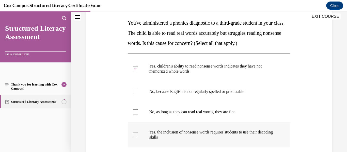
checkbox input "true"
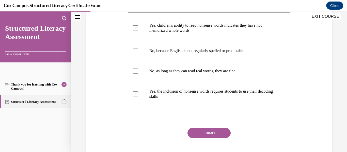
click at [212, 136] on button "SUBMIT" at bounding box center [209, 133] width 43 height 10
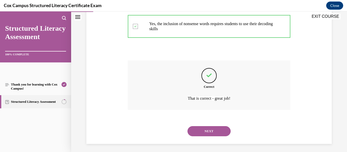
scroll to position [190, 0]
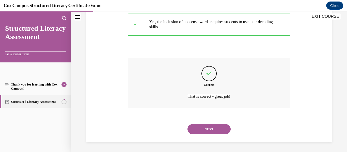
click at [208, 132] on button "NEXT" at bounding box center [209, 129] width 43 height 10
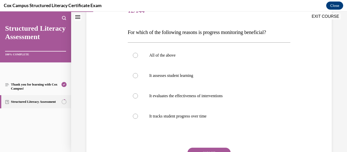
scroll to position [72, 0]
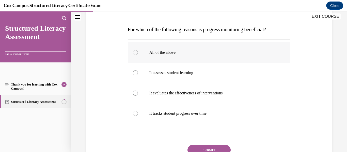
click at [211, 58] on label "All of the above" at bounding box center [209, 52] width 163 height 20
click at [138, 55] on input "All of the above" at bounding box center [135, 52] width 5 height 5
radio input "true"
click at [206, 151] on button "SUBMIT" at bounding box center [209, 150] width 43 height 10
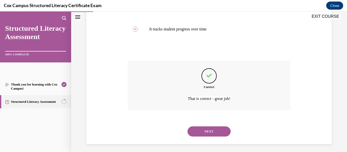
scroll to position [159, 0]
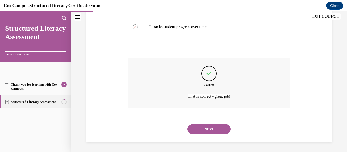
click at [212, 131] on button "NEXT" at bounding box center [209, 129] width 43 height 10
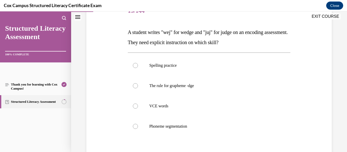
scroll to position [71, 0]
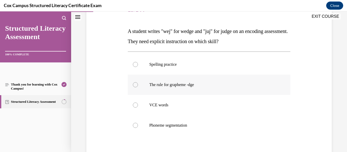
click at [262, 91] on label "The rule for grapheme -dge" at bounding box center [209, 85] width 163 height 20
click at [138, 87] on input "The rule for grapheme -dge" at bounding box center [135, 84] width 5 height 5
radio input "true"
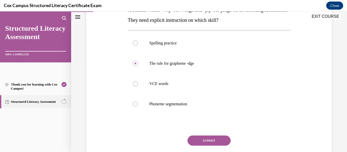
click at [220, 145] on button "SUBMIT" at bounding box center [209, 141] width 43 height 10
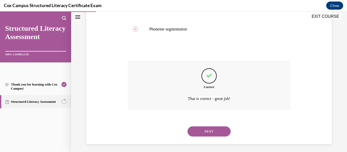
scroll to position [169, 0]
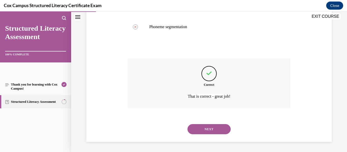
click at [218, 131] on button "NEXT" at bounding box center [209, 129] width 43 height 10
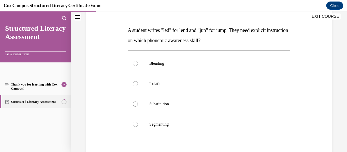
scroll to position [71, 0]
click at [191, 124] on p "Segmenting" at bounding box center [213, 124] width 129 height 5
click at [138, 124] on input "Segmenting" at bounding box center [135, 124] width 5 height 5
radio input "true"
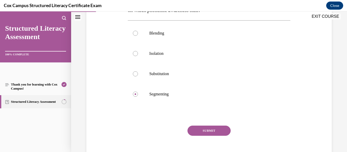
click at [214, 131] on button "SUBMIT" at bounding box center [209, 131] width 43 height 10
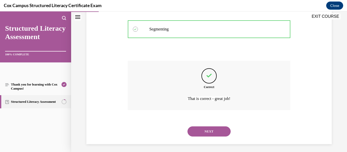
scroll to position [169, 0]
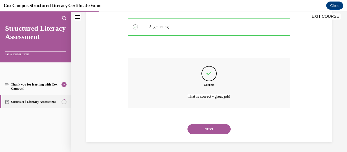
click at [213, 132] on button "NEXT" at bounding box center [209, 129] width 43 height 10
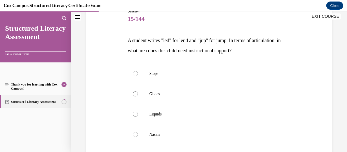
scroll to position [62, 0]
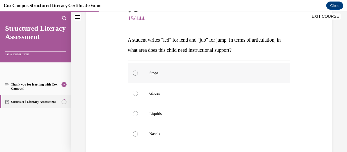
click at [176, 76] on p "Stops" at bounding box center [213, 73] width 129 height 5
click at [138, 76] on input "Stops" at bounding box center [135, 73] width 5 height 5
radio input "true"
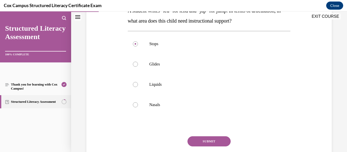
click at [212, 139] on button "SUBMIT" at bounding box center [209, 142] width 43 height 10
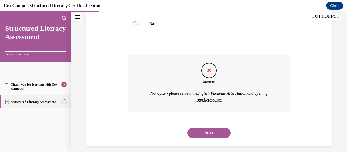
scroll to position [176, 0]
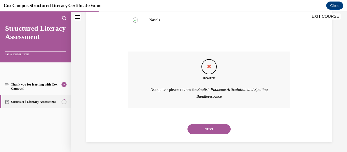
click at [208, 131] on button "NEXT" at bounding box center [209, 129] width 43 height 10
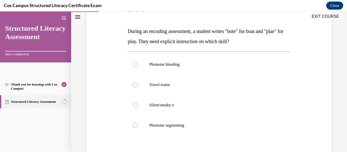
scroll to position [72, 0]
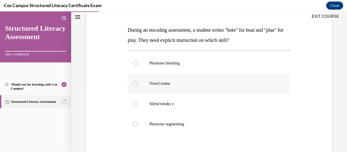
click at [207, 87] on label "Vowel teams" at bounding box center [209, 83] width 163 height 20
click at [138, 86] on input "Vowel teams" at bounding box center [135, 83] width 5 height 5
radio input "true"
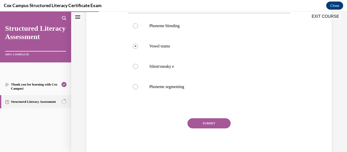
click at [218, 127] on button "SUBMIT" at bounding box center [209, 123] width 43 height 10
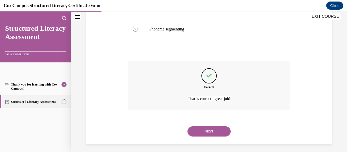
scroll to position [169, 0]
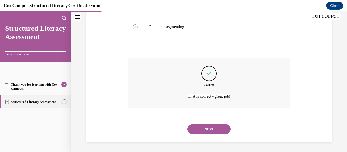
click at [216, 133] on button "NEXT" at bounding box center [209, 129] width 43 height 10
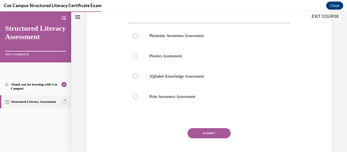
scroll to position [212, 0]
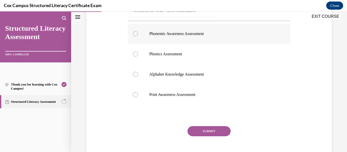
click at [223, 41] on label "Phonemic Awareness Assessment" at bounding box center [209, 34] width 163 height 20
click at [138, 36] on input "Phonemic Awareness Assessment" at bounding box center [135, 33] width 5 height 5
radio input "true"
click at [215, 130] on button "SUBMIT" at bounding box center [209, 131] width 43 height 10
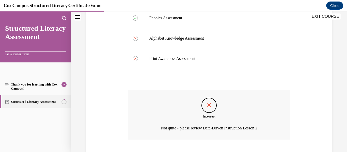
scroll to position [280, 0]
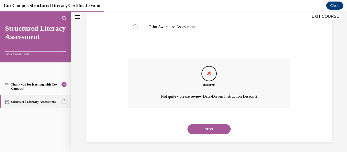
click at [213, 133] on button "NEXT" at bounding box center [209, 129] width 43 height 10
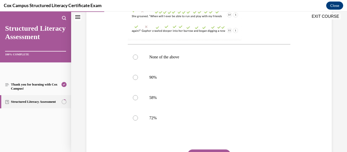
scroll to position [193, 0]
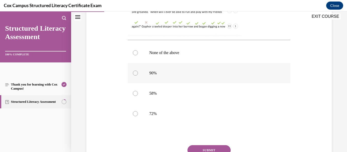
click at [167, 72] on p "90%" at bounding box center [213, 73] width 129 height 5
click at [138, 72] on input "90%" at bounding box center [135, 73] width 5 height 5
radio input "true"
click at [201, 148] on button "SUBMIT" at bounding box center [209, 150] width 43 height 10
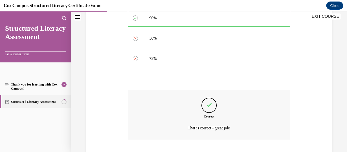
scroll to position [280, 0]
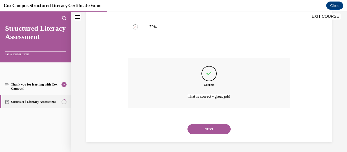
click at [205, 132] on button "NEXT" at bounding box center [209, 129] width 43 height 10
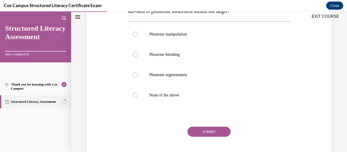
scroll to position [112, 0]
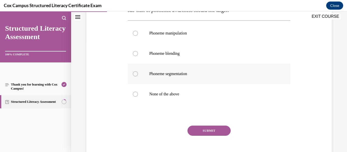
click at [209, 74] on p "Phoneme segmentation" at bounding box center [213, 73] width 129 height 5
click at [138, 74] on input "Phoneme segmentation" at bounding box center [135, 73] width 5 height 5
radio input "true"
click at [206, 133] on button "SUBMIT" at bounding box center [209, 131] width 43 height 10
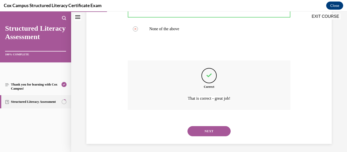
scroll to position [179, 0]
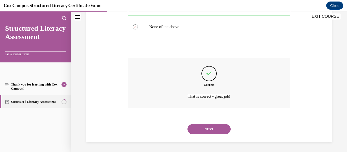
click at [211, 132] on button "NEXT" at bounding box center [209, 129] width 43 height 10
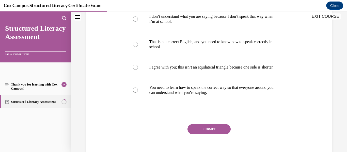
scroll to position [138, 0]
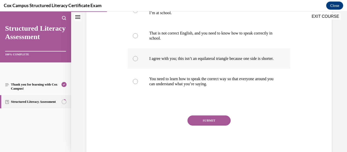
click at [253, 61] on p "I agree with you; this isn’t an equilateral triangle because one side is shorte…" at bounding box center [213, 58] width 129 height 5
click at [138, 61] on input "I agree with you; this isn’t an equilateral triangle because one side is shorte…" at bounding box center [135, 58] width 5 height 5
radio input "true"
click at [219, 126] on button "SUBMIT" at bounding box center [209, 121] width 43 height 10
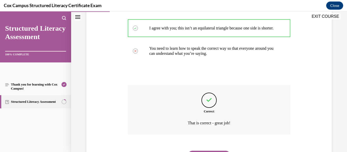
scroll to position [200, 0]
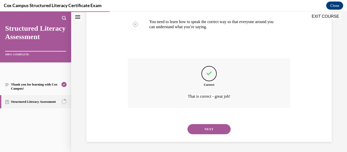
click at [220, 132] on button "NEXT" at bounding box center [209, 129] width 43 height 10
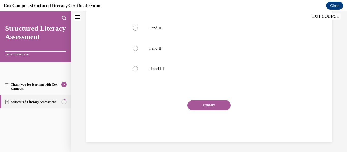
scroll to position [0, 0]
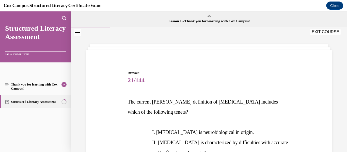
click at [141, 118] on p at bounding box center [215, 122] width 151 height 10
